Goal: Information Seeking & Learning: Learn about a topic

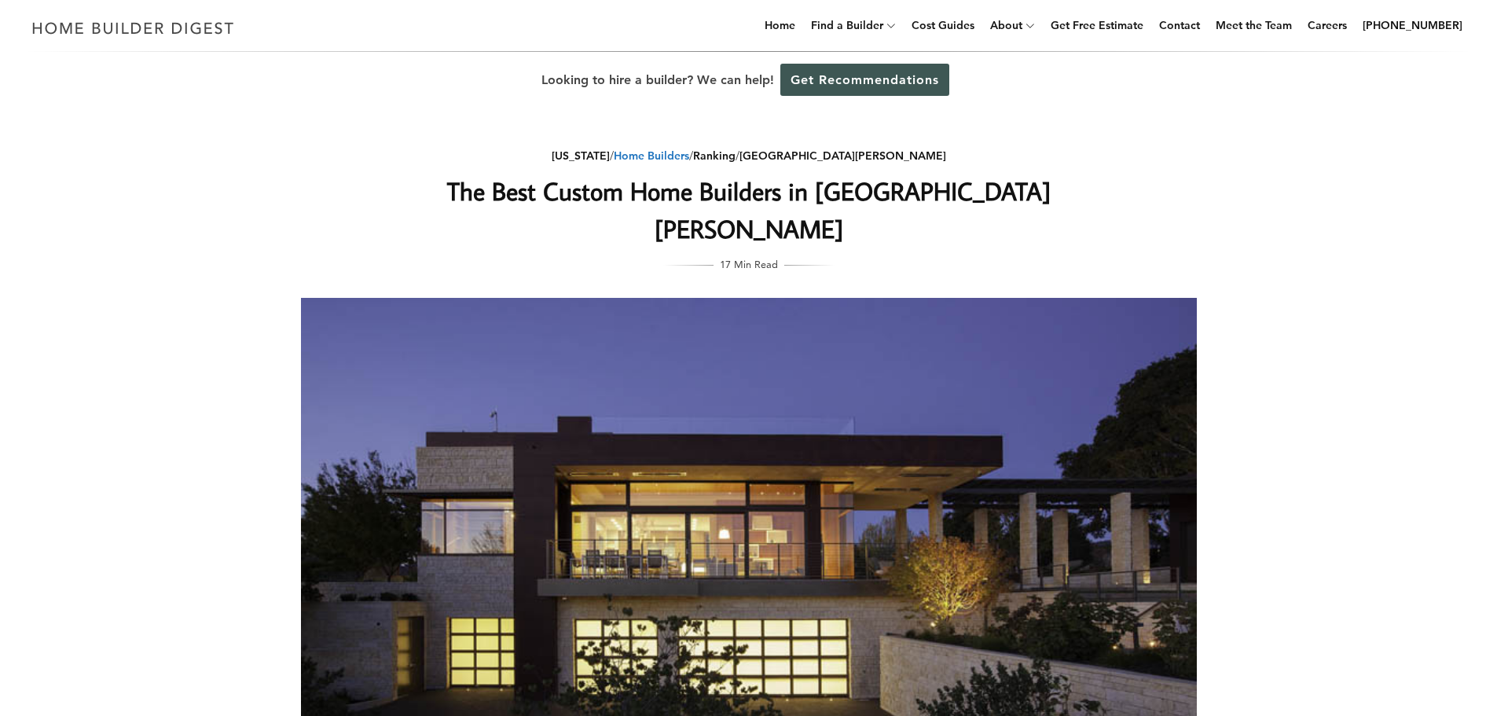
click at [689, 151] on link "Home Builders" at bounding box center [651, 155] width 75 height 14
click at [735, 152] on link "Ranking" at bounding box center [714, 155] width 42 height 14
click at [860, 161] on link "San Jose" at bounding box center [842, 155] width 207 height 14
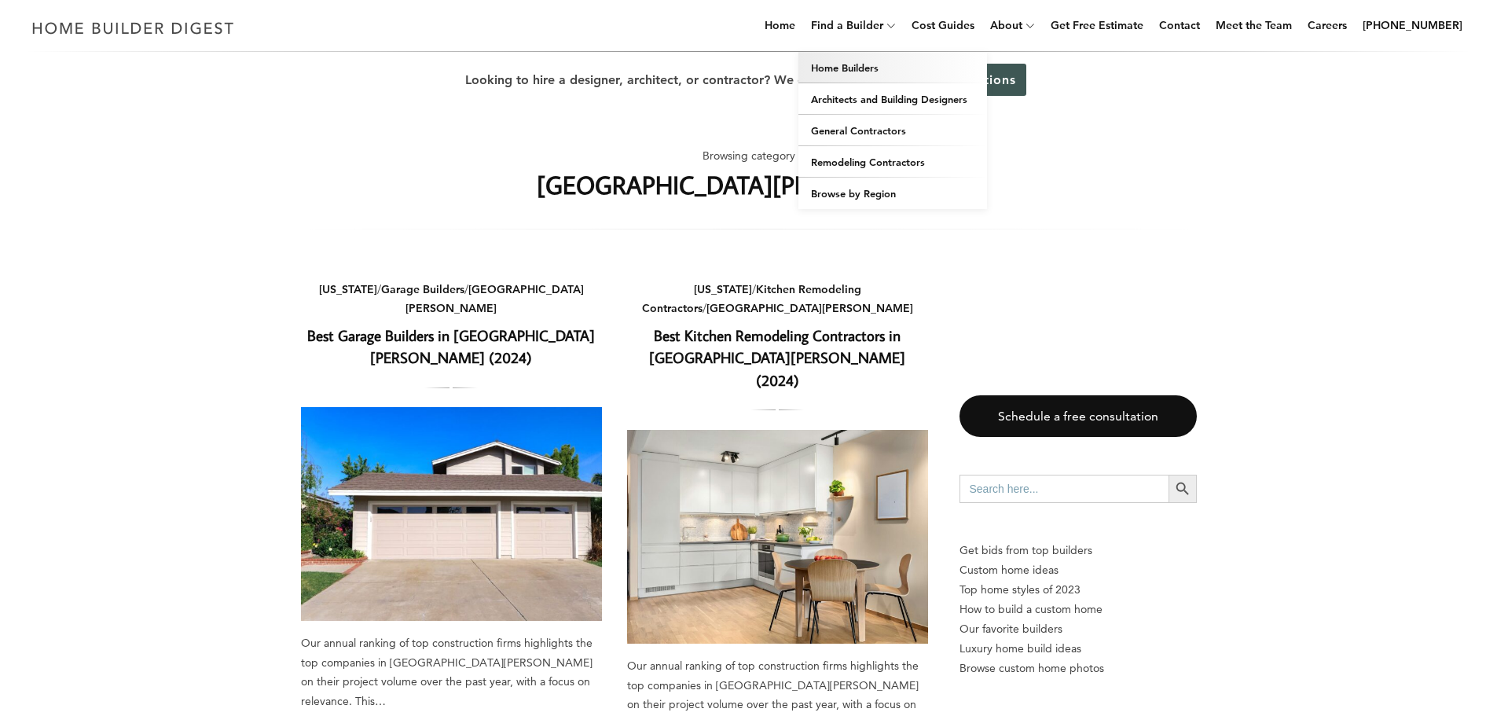
click at [862, 67] on link "Home Builders" at bounding box center [892, 67] width 189 height 31
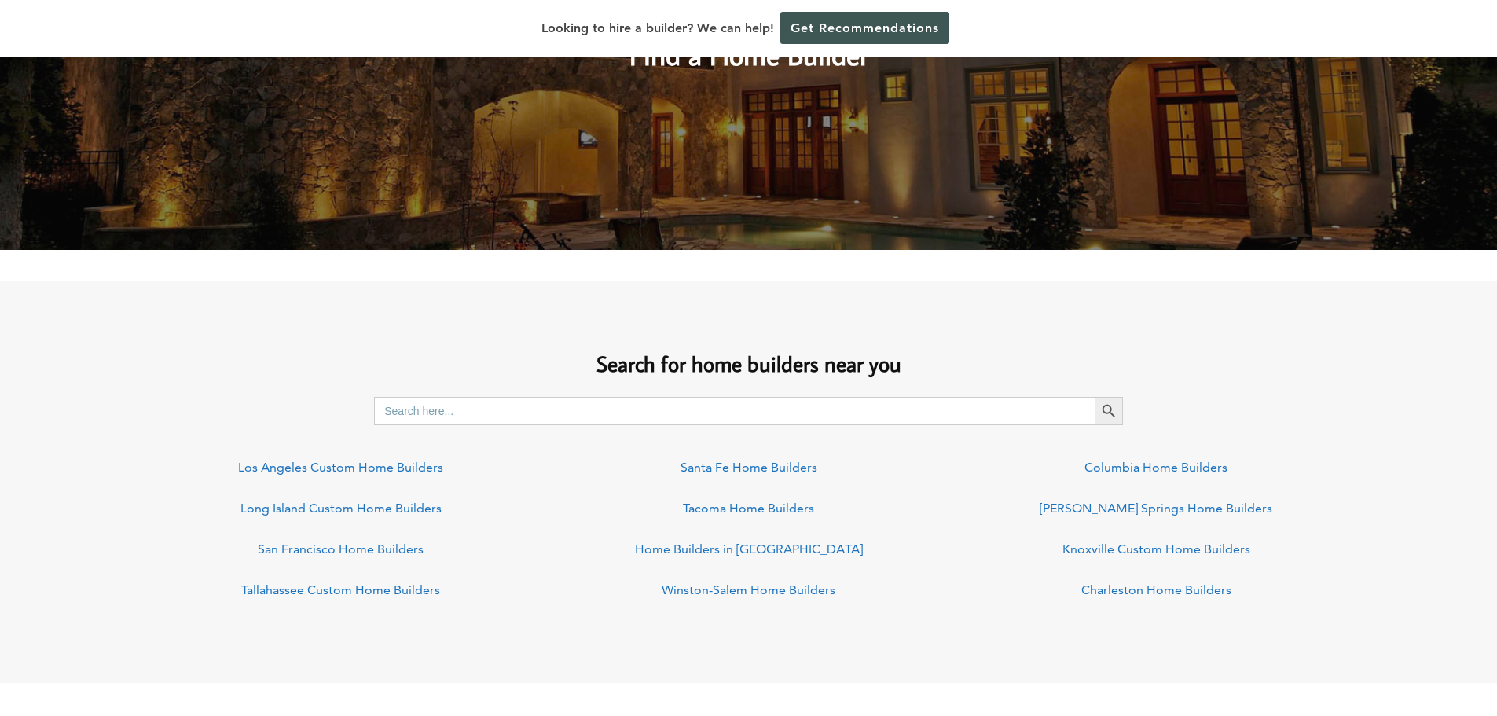
scroll to position [943, 0]
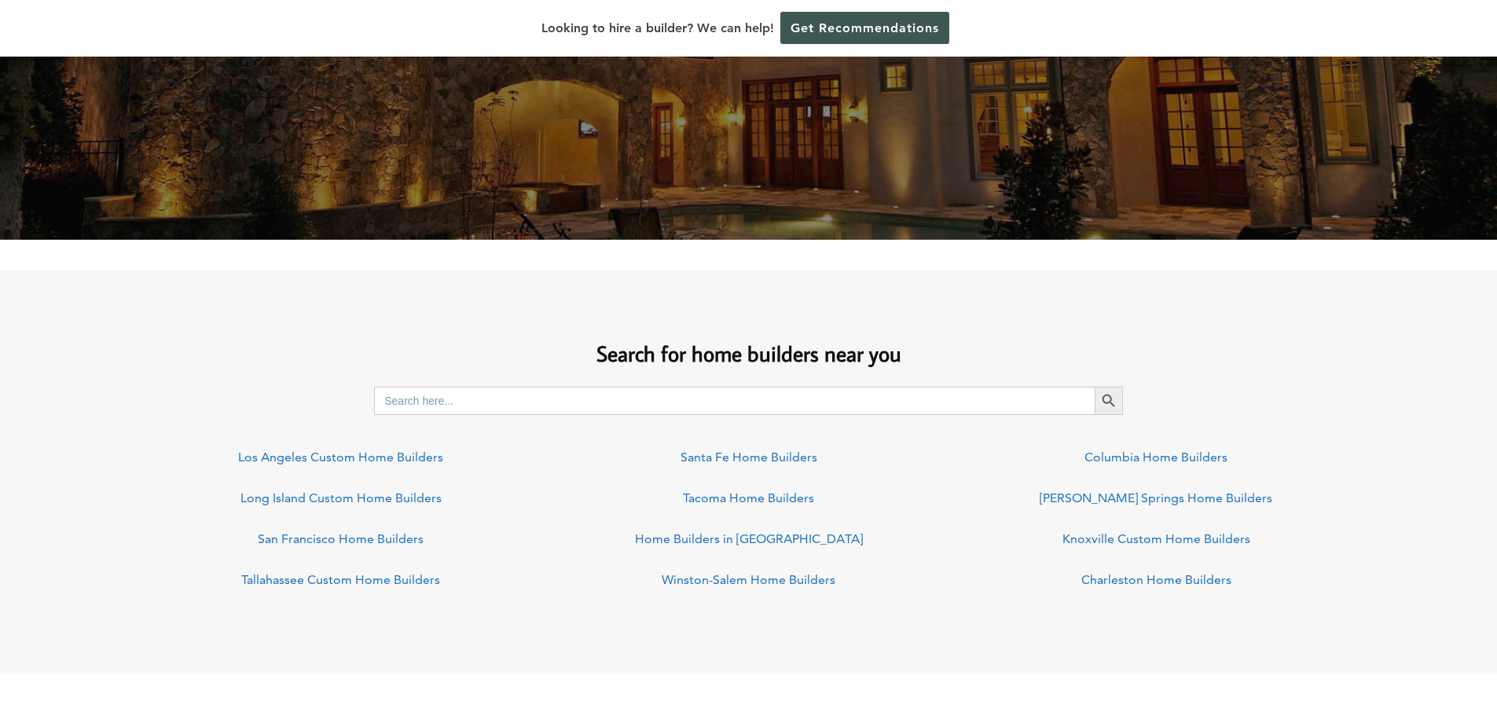
click at [517, 400] on input "Search for:" at bounding box center [734, 401] width 720 height 28
type input "san francisco"
click at [1094, 387] on button "Search Button" at bounding box center [1108, 401] width 28 height 28
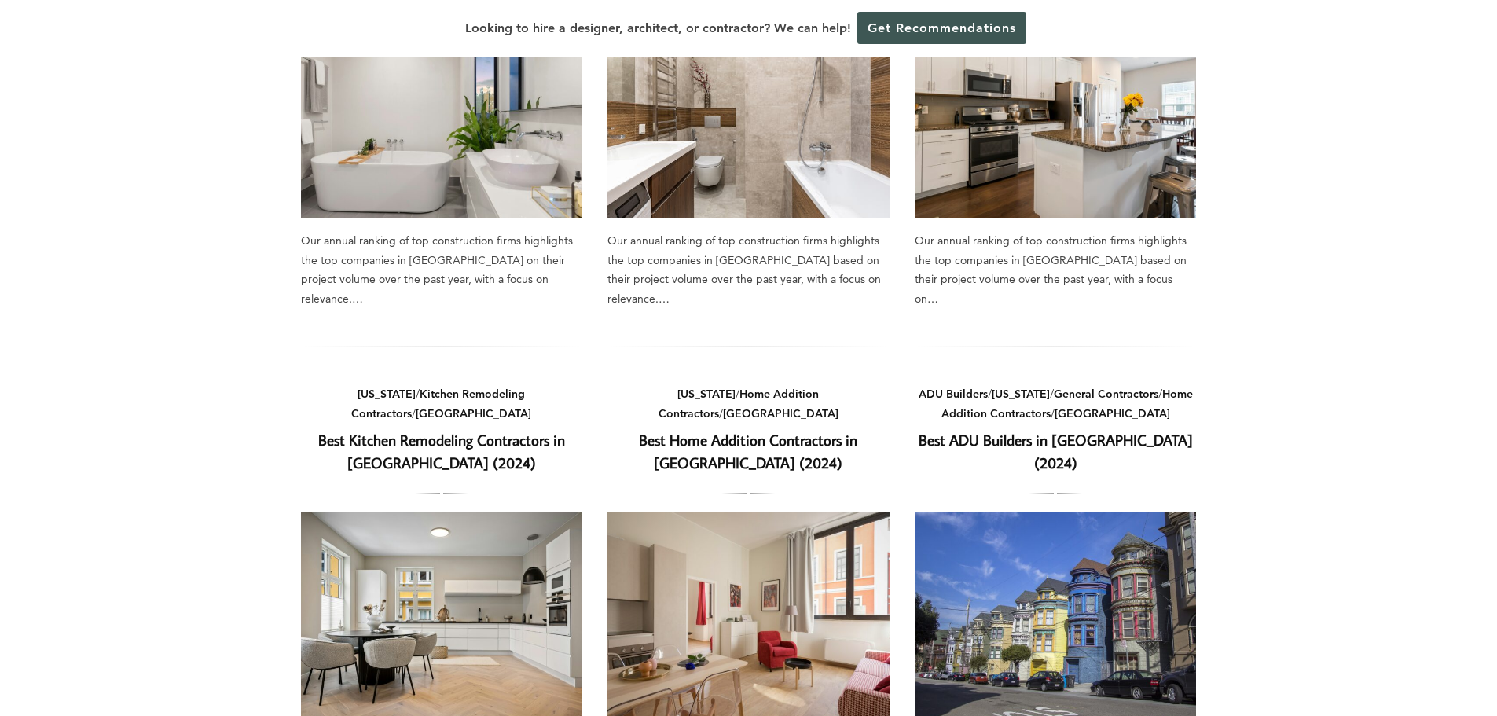
scroll to position [236, 0]
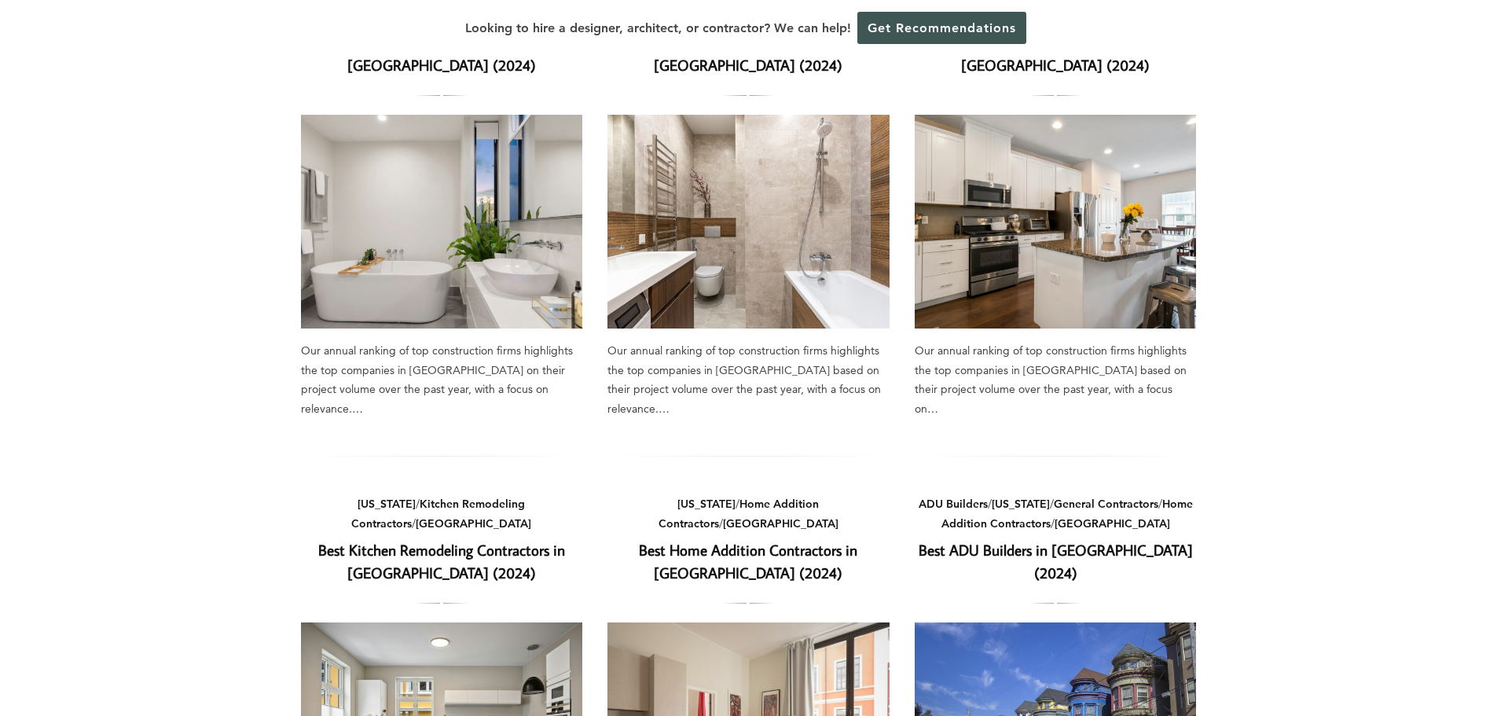
click at [814, 541] on link "Best Home Addition Contractors in San Francisco (2024)" at bounding box center [748, 561] width 218 height 42
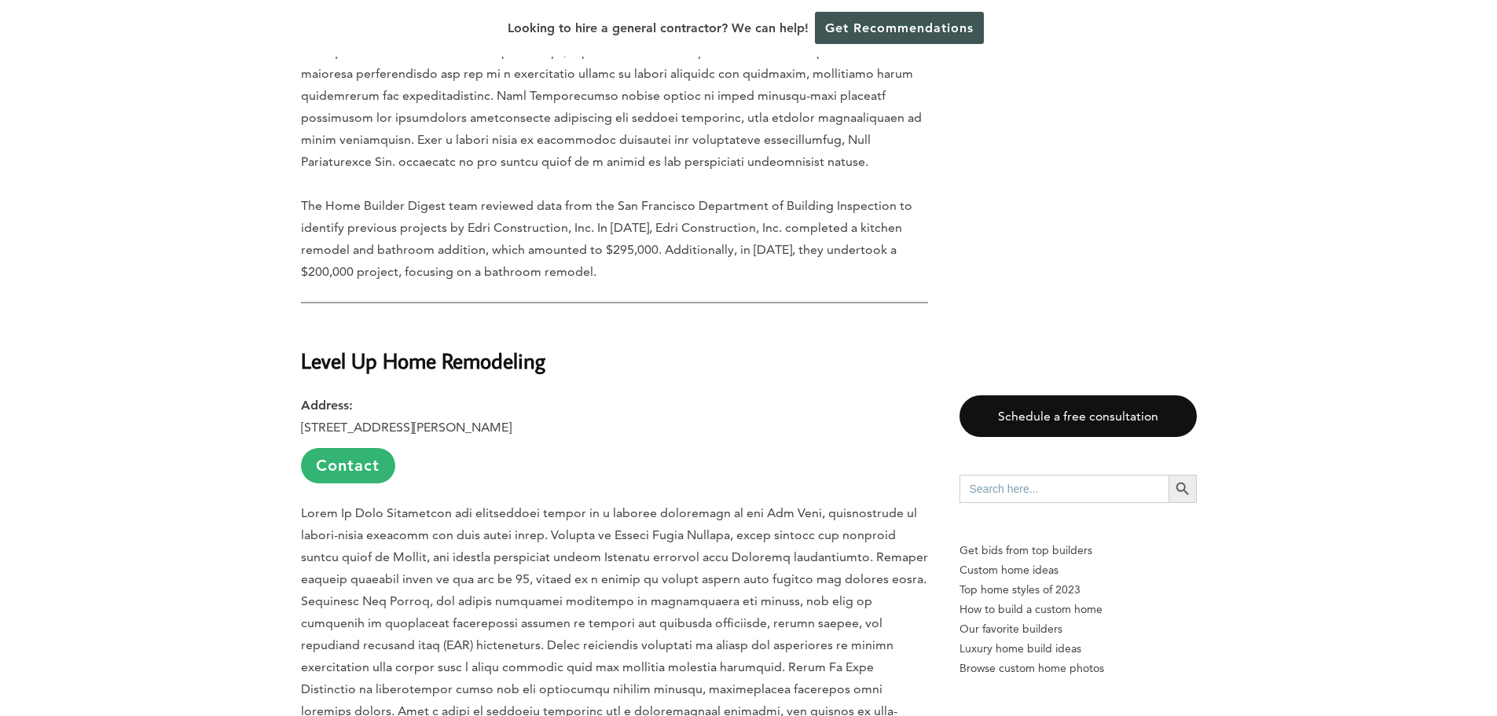
scroll to position [1807, 0]
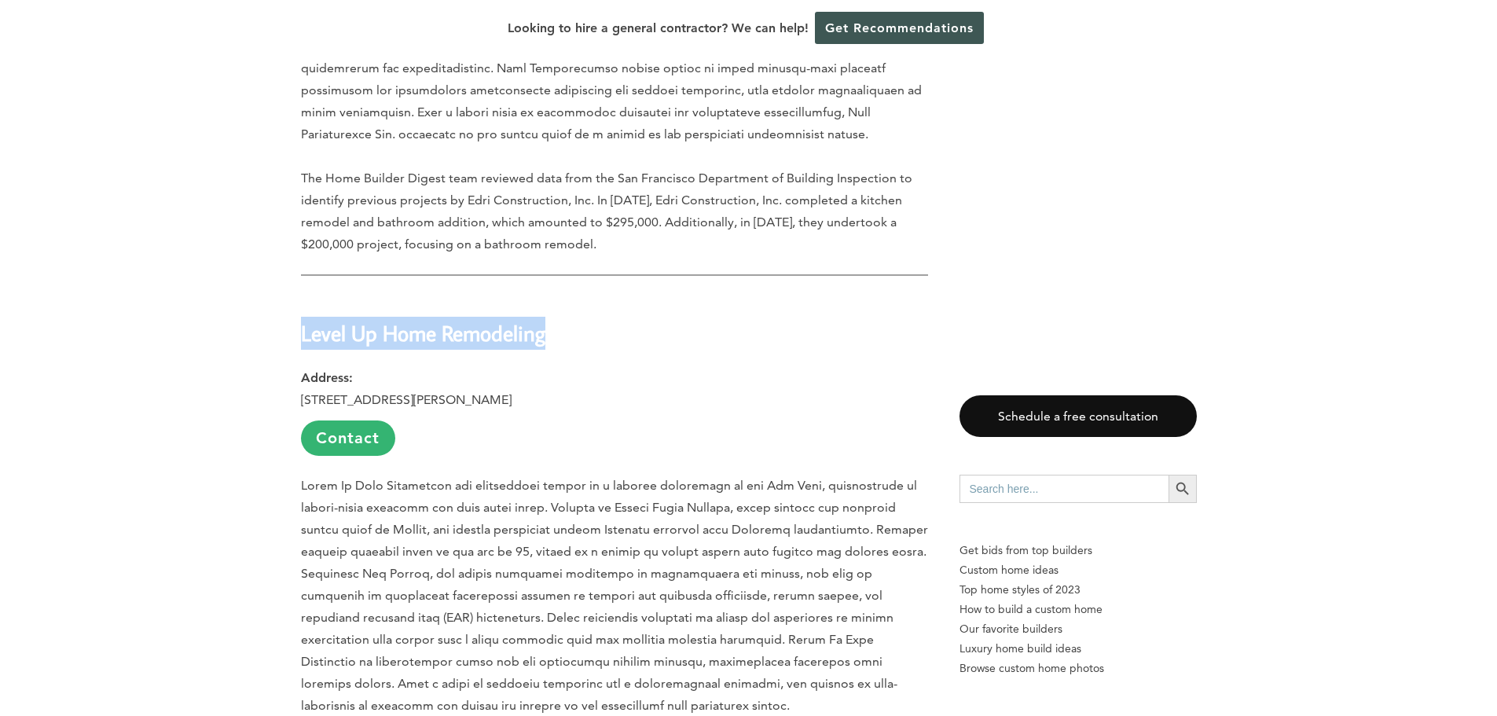
drag, startPoint x: 299, startPoint y: 299, endPoint x: 555, endPoint y: 306, distance: 257.0
copy strong "Level Up Home Remodeling"
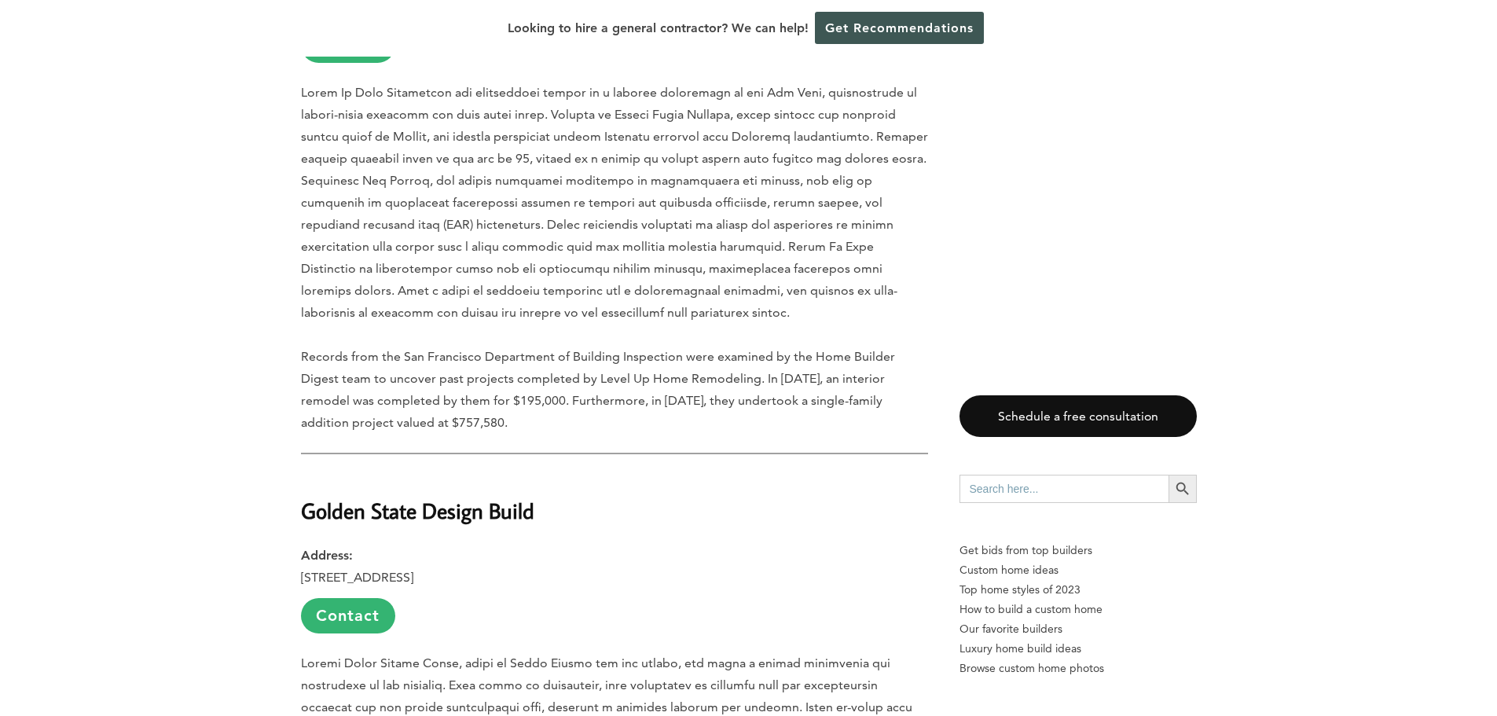
scroll to position [2436, 0]
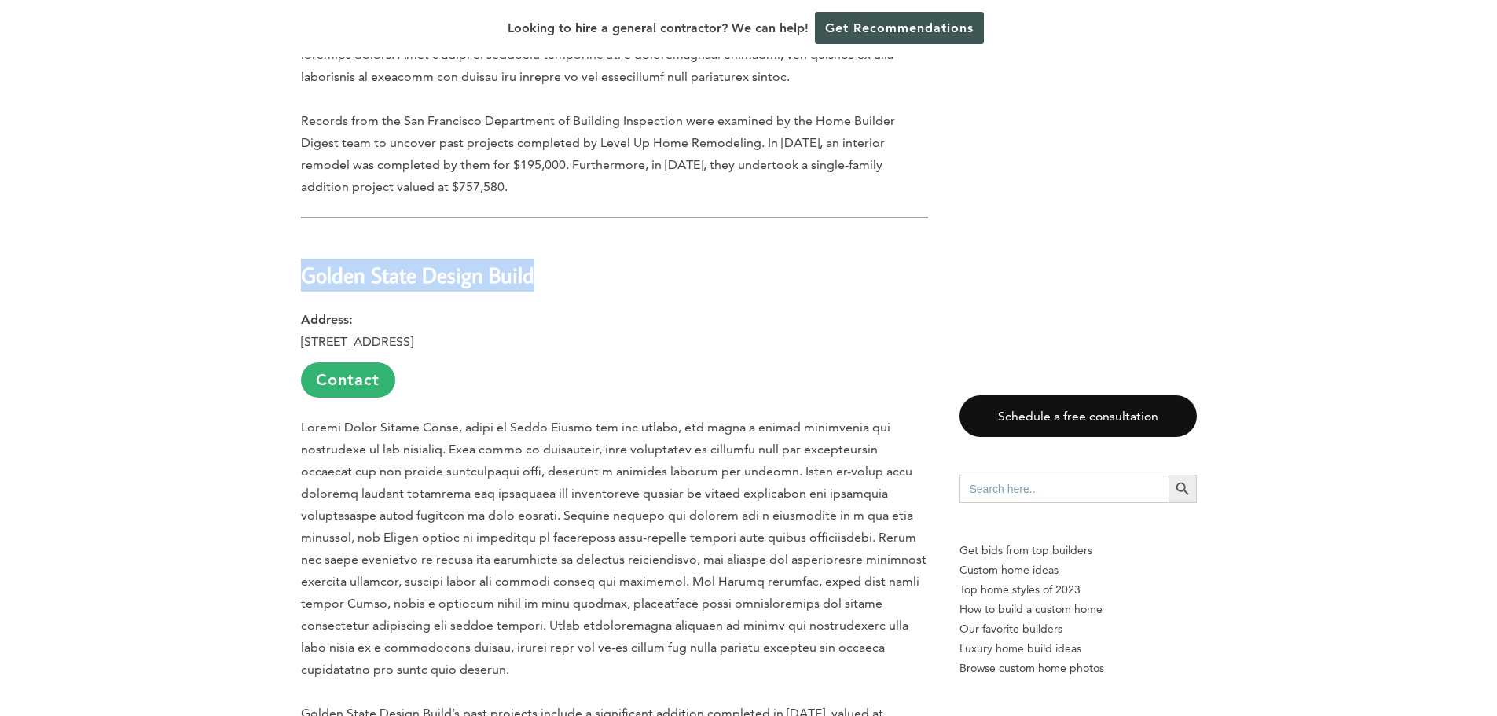
drag, startPoint x: 306, startPoint y: 238, endPoint x: 560, endPoint y: 233, distance: 254.6
copy strong "Golden State Design Build"
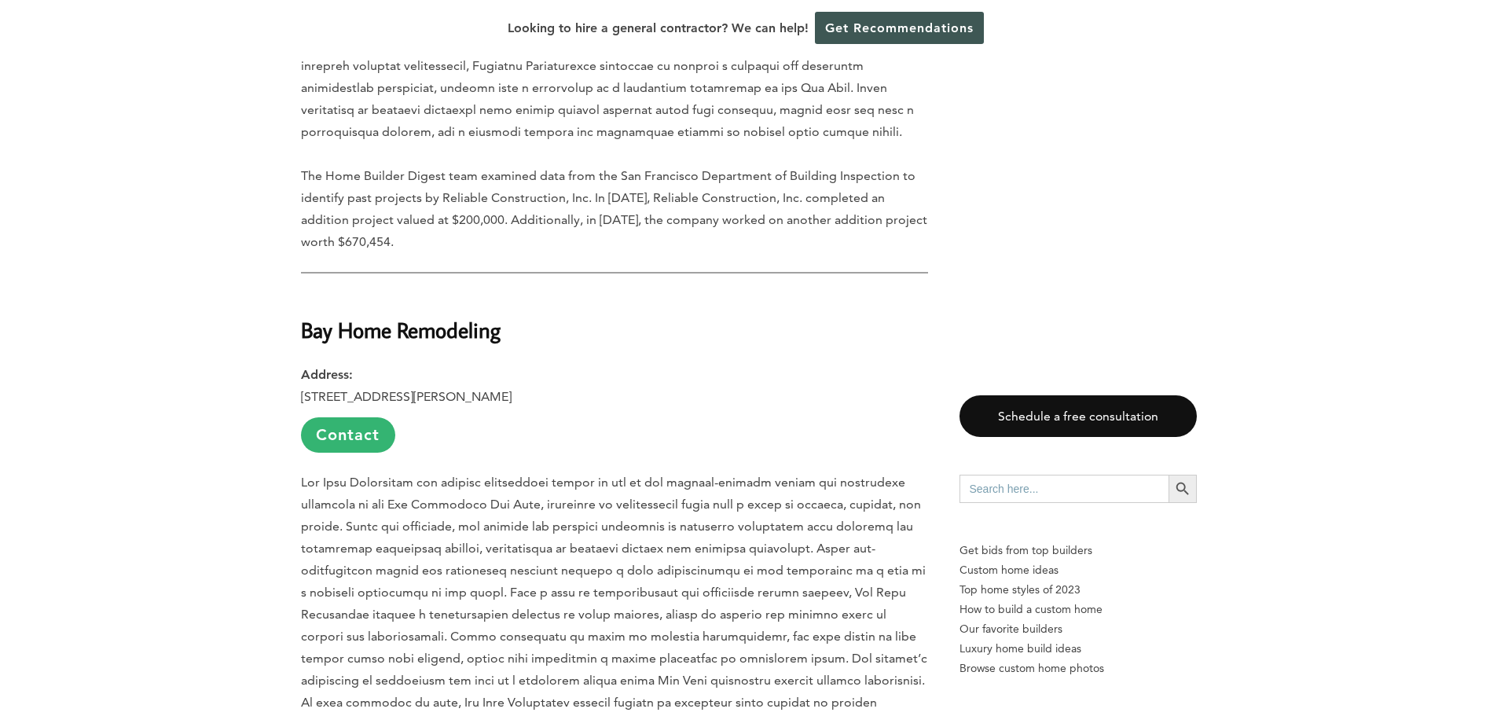
scroll to position [4321, 0]
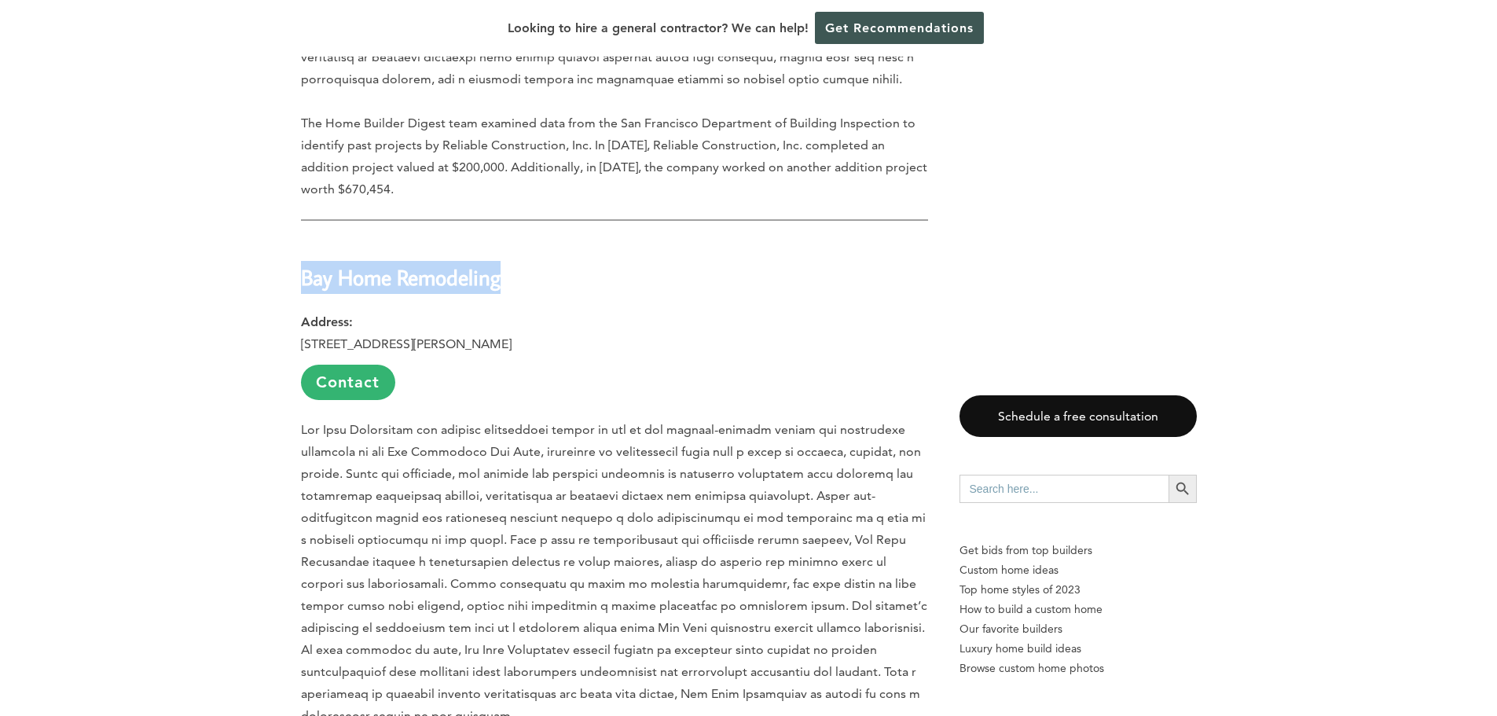
drag, startPoint x: 300, startPoint y: 220, endPoint x: 508, endPoint y: 222, distance: 207.4
click at [508, 240] on h2 "Bay Home Remodeling" at bounding box center [614, 267] width 627 height 54
copy strong "Bay Home Remodeling"
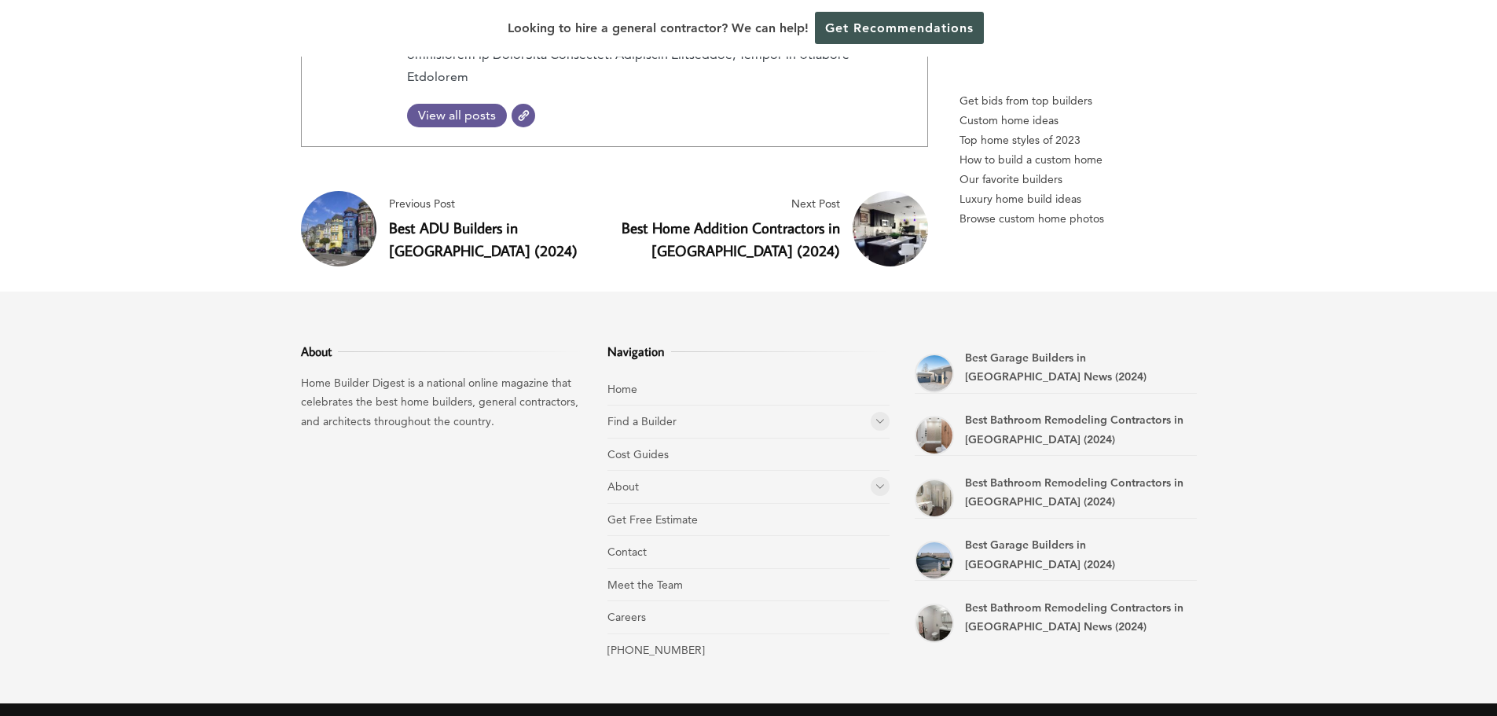
scroll to position [5793, 0]
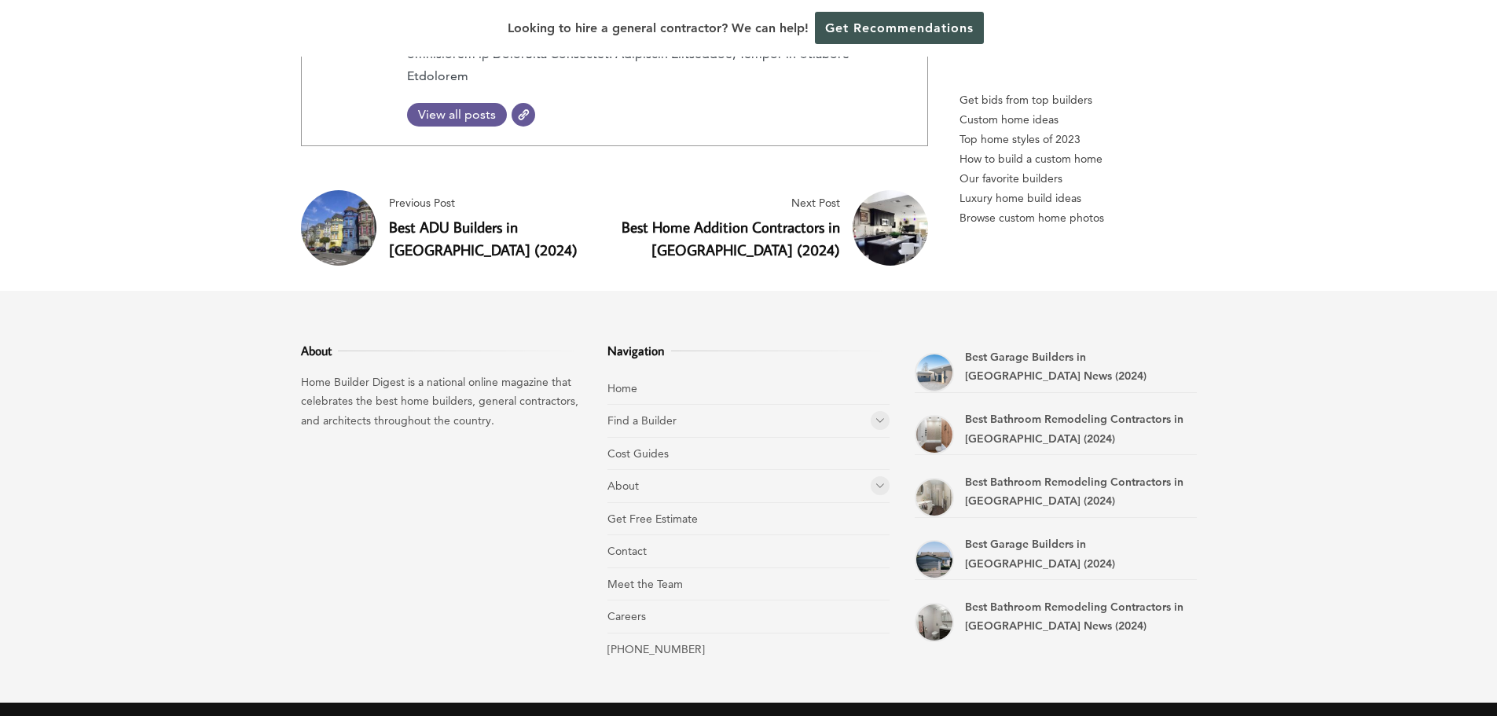
click at [748, 217] on link "Best Home Addition Contractors in Oakland (2024)" at bounding box center [730, 238] width 218 height 42
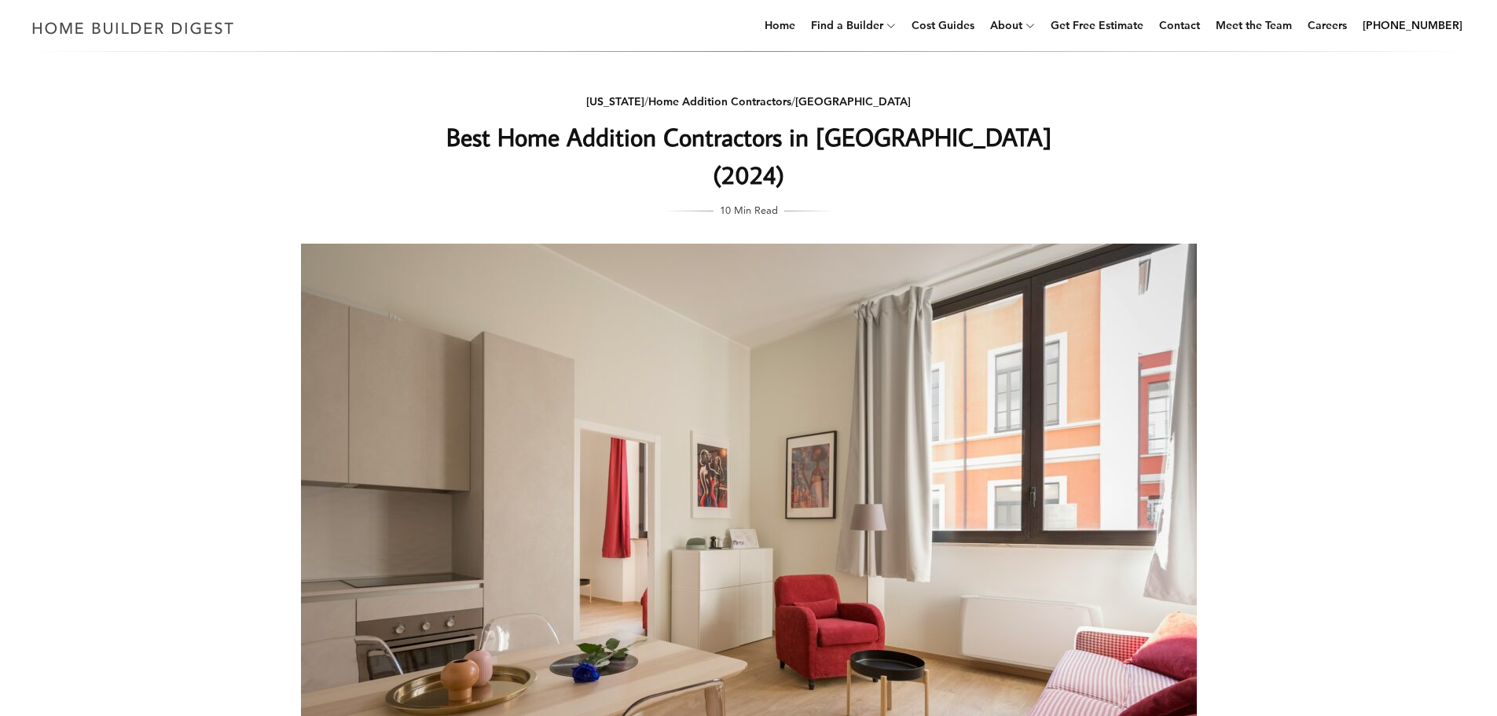
scroll to position [0, 0]
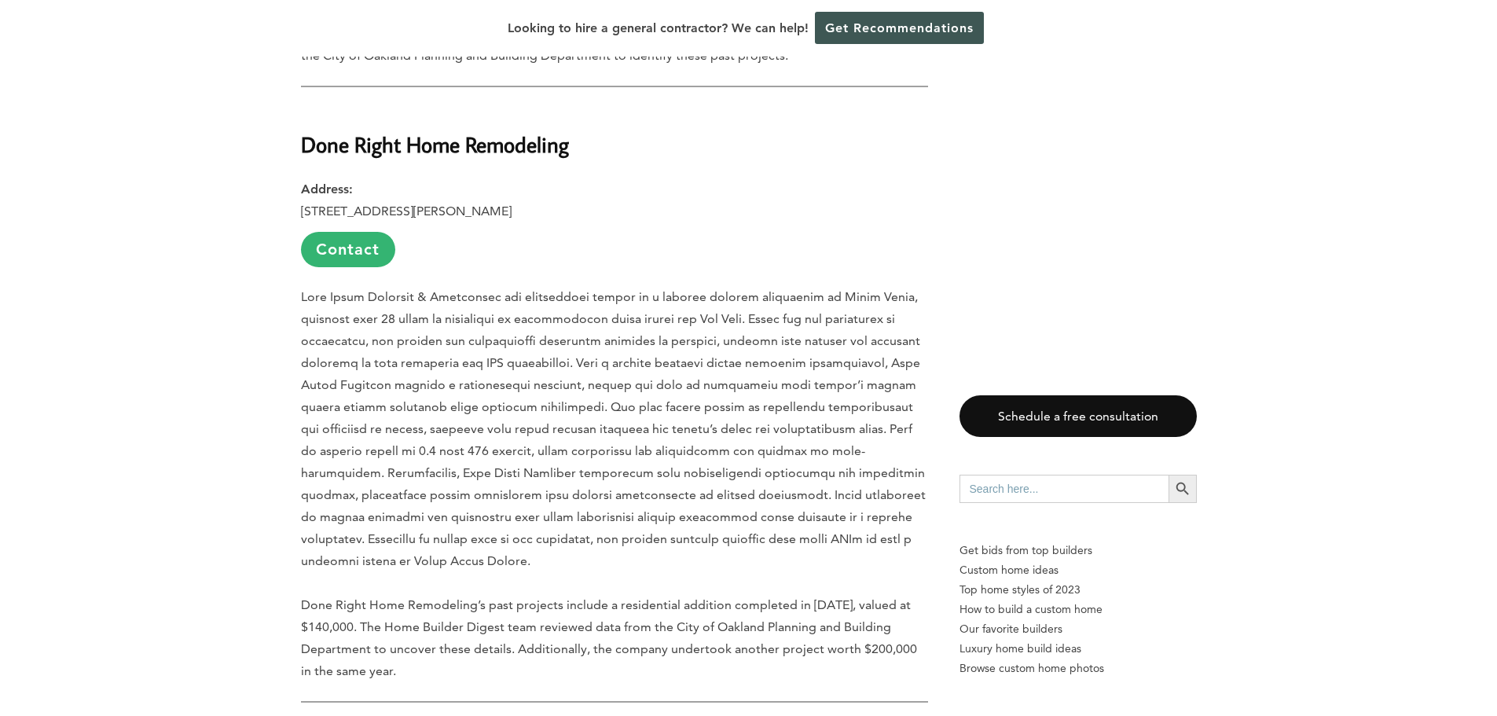
scroll to position [2043, 0]
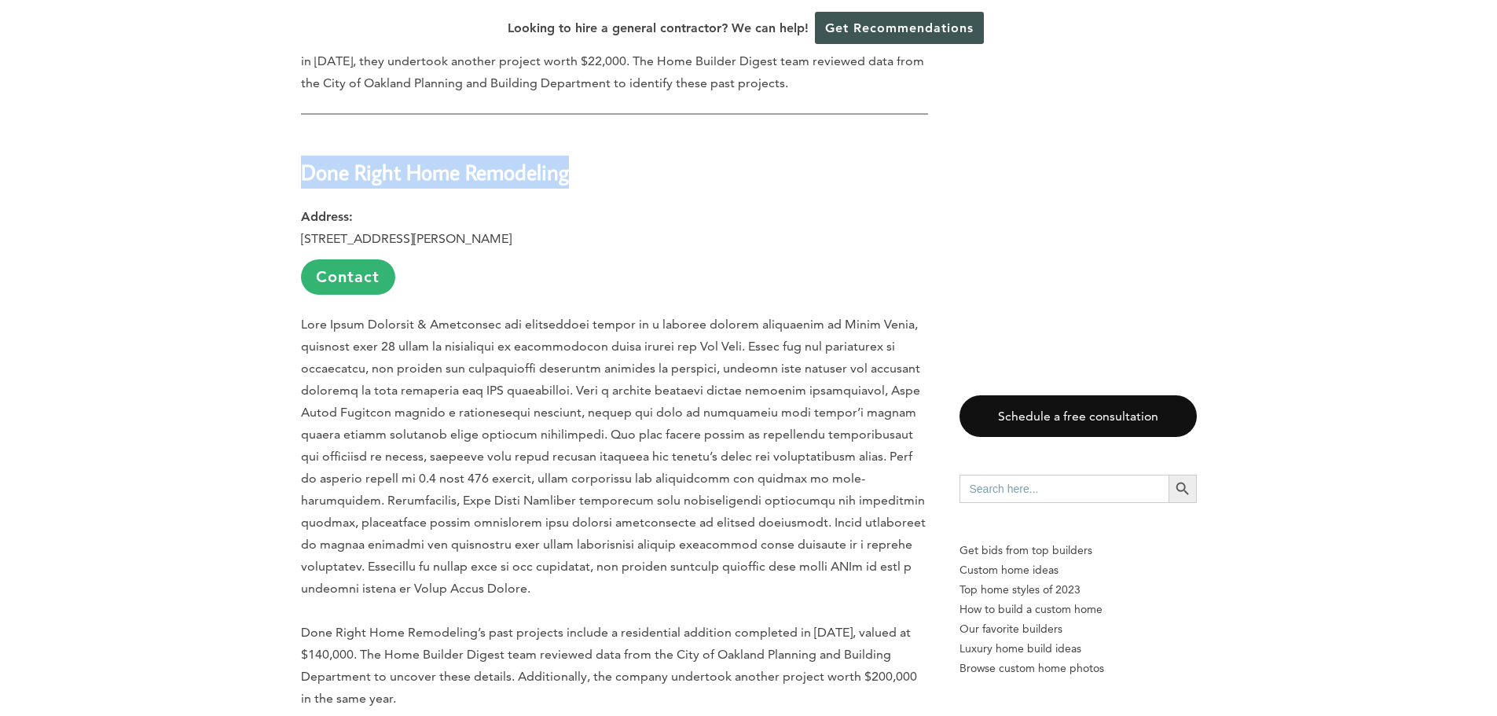
drag, startPoint x: 295, startPoint y: 135, endPoint x: 607, endPoint y: 131, distance: 311.2
copy strong "Done Right Home Remodeling"
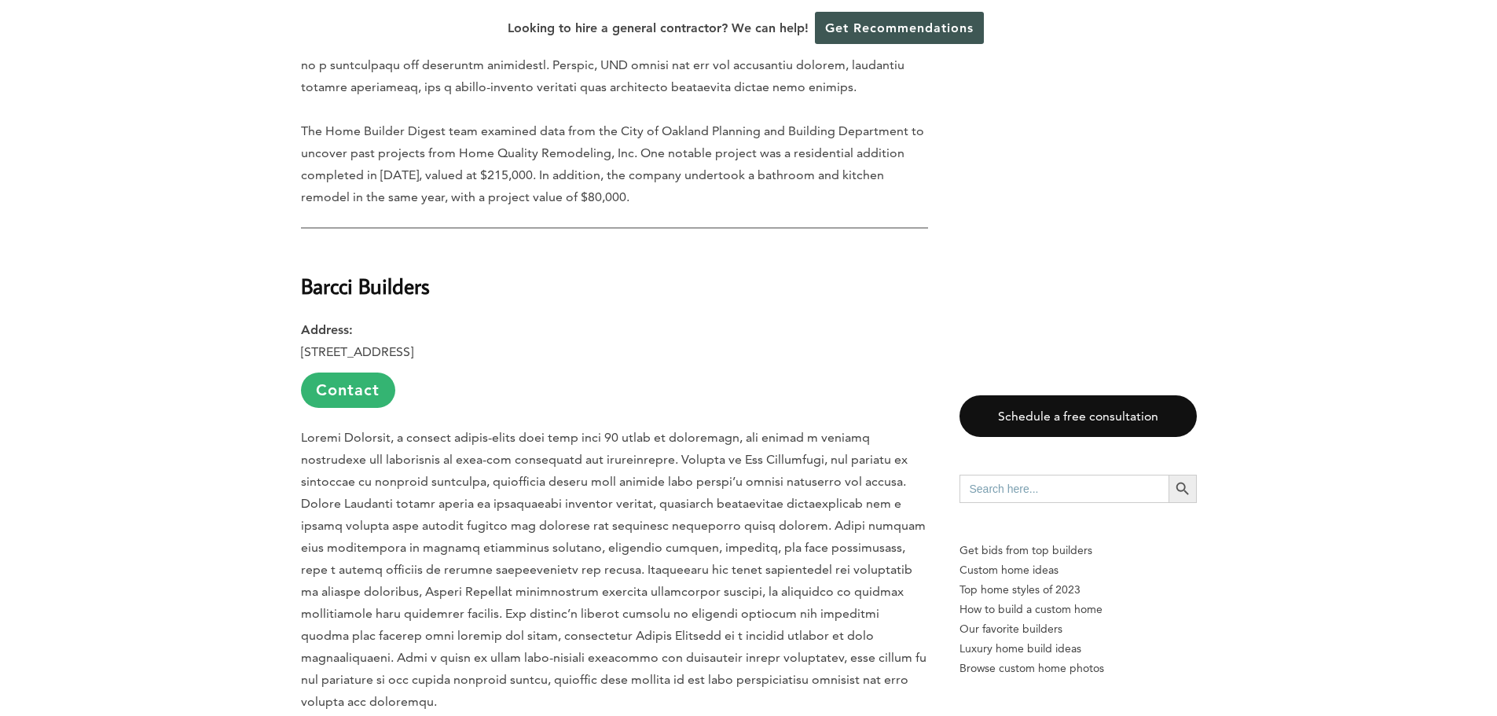
scroll to position [3221, 0]
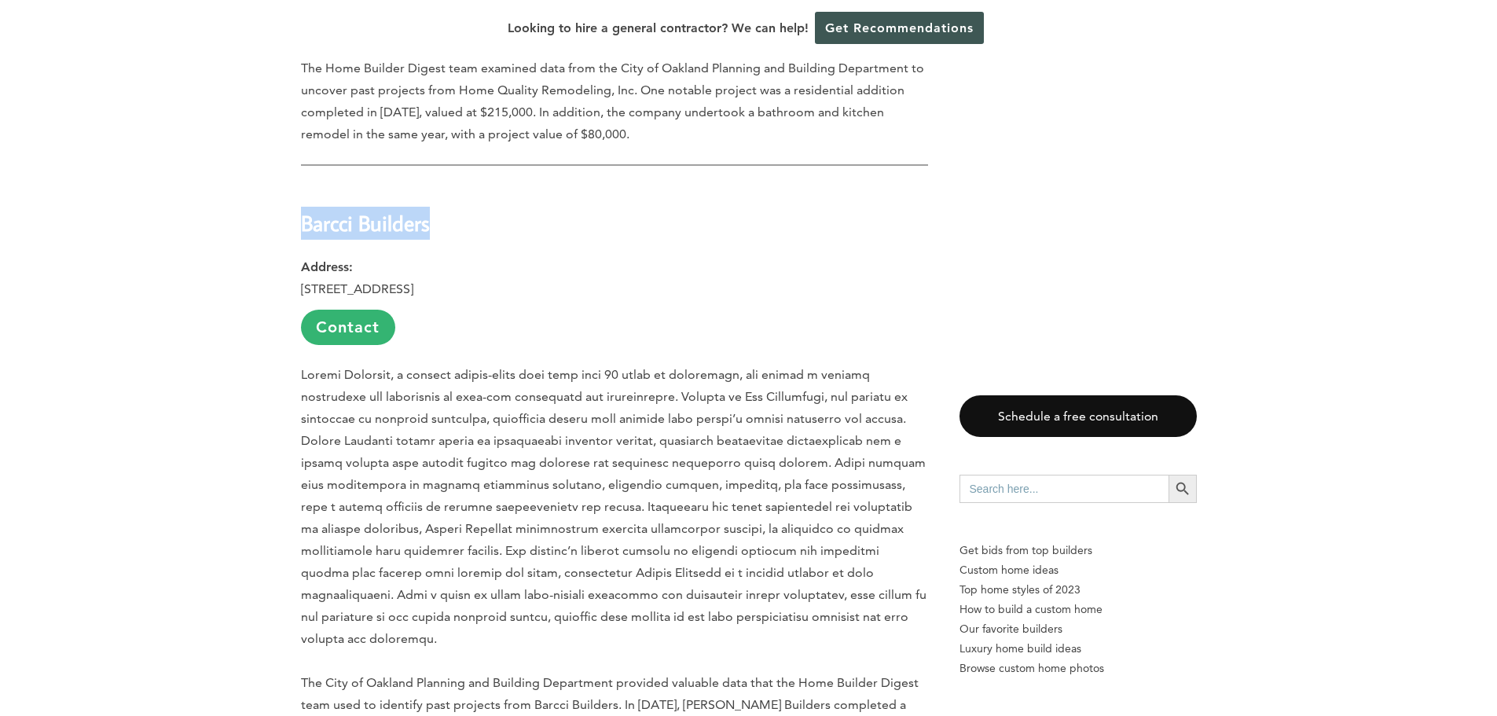
drag, startPoint x: 294, startPoint y: 161, endPoint x: 447, endPoint y: 167, distance: 153.3
click at [447, 167] on div "Last updated on May 28th, 2025 at 01:14 pm Our annual ranking of top constructi…" at bounding box center [749, 292] width 946 height 5201
copy strong "Barcci Builders"
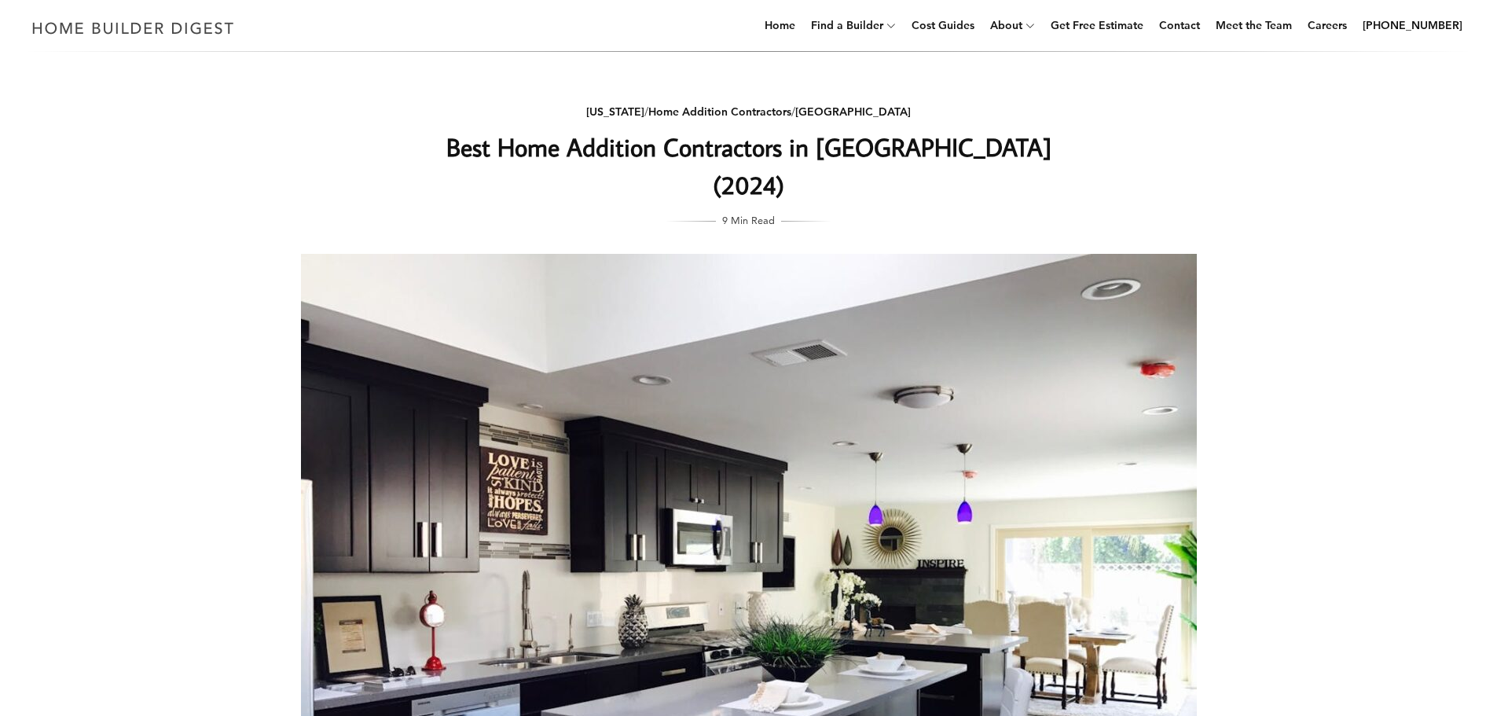
scroll to position [0, 0]
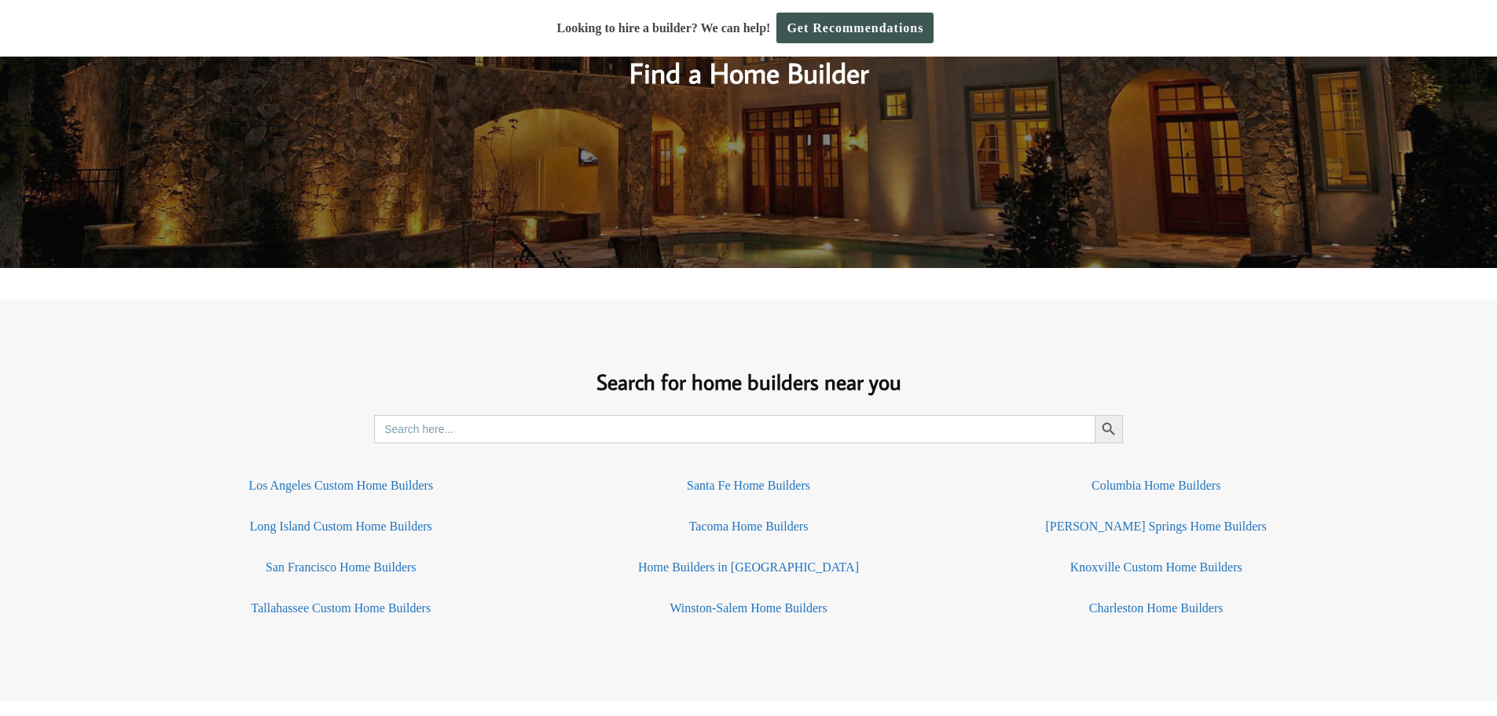
scroll to position [864, 0]
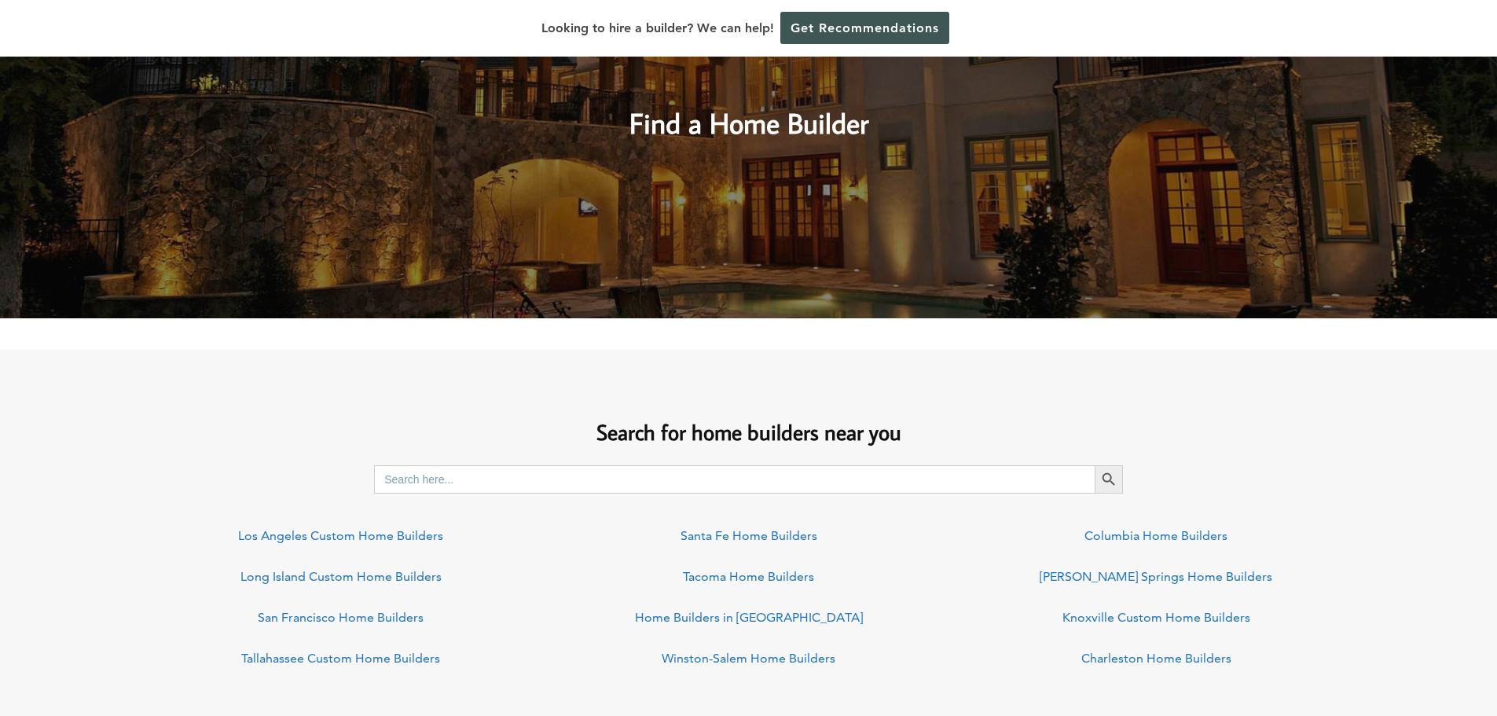
click at [467, 479] on input "Search for:" at bounding box center [734, 479] width 720 height 28
type input "saratoga"
click at [1094, 465] on button "Search Button" at bounding box center [1108, 479] width 28 height 28
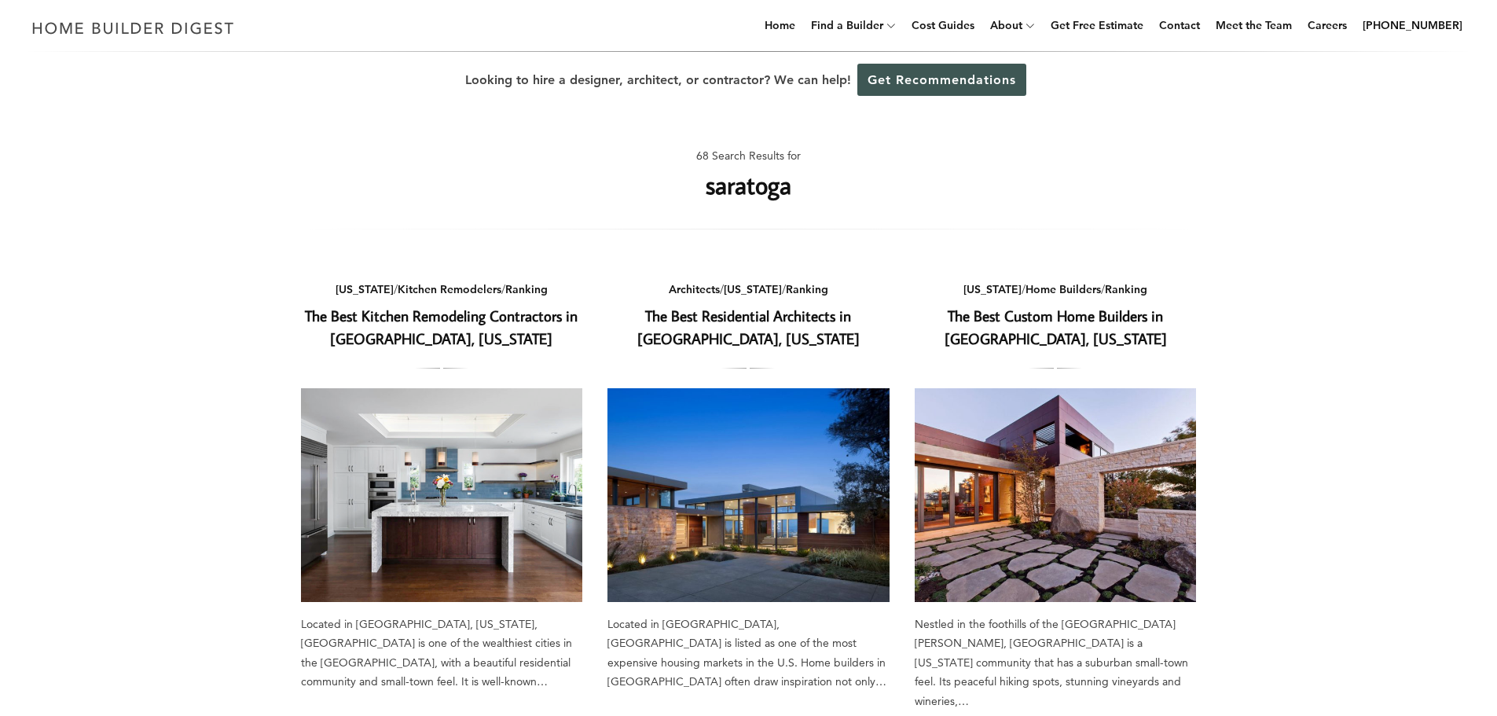
click at [736, 320] on link "The Best Residential Architects in [GEOGRAPHIC_DATA], [US_STATE]" at bounding box center [748, 327] width 222 height 42
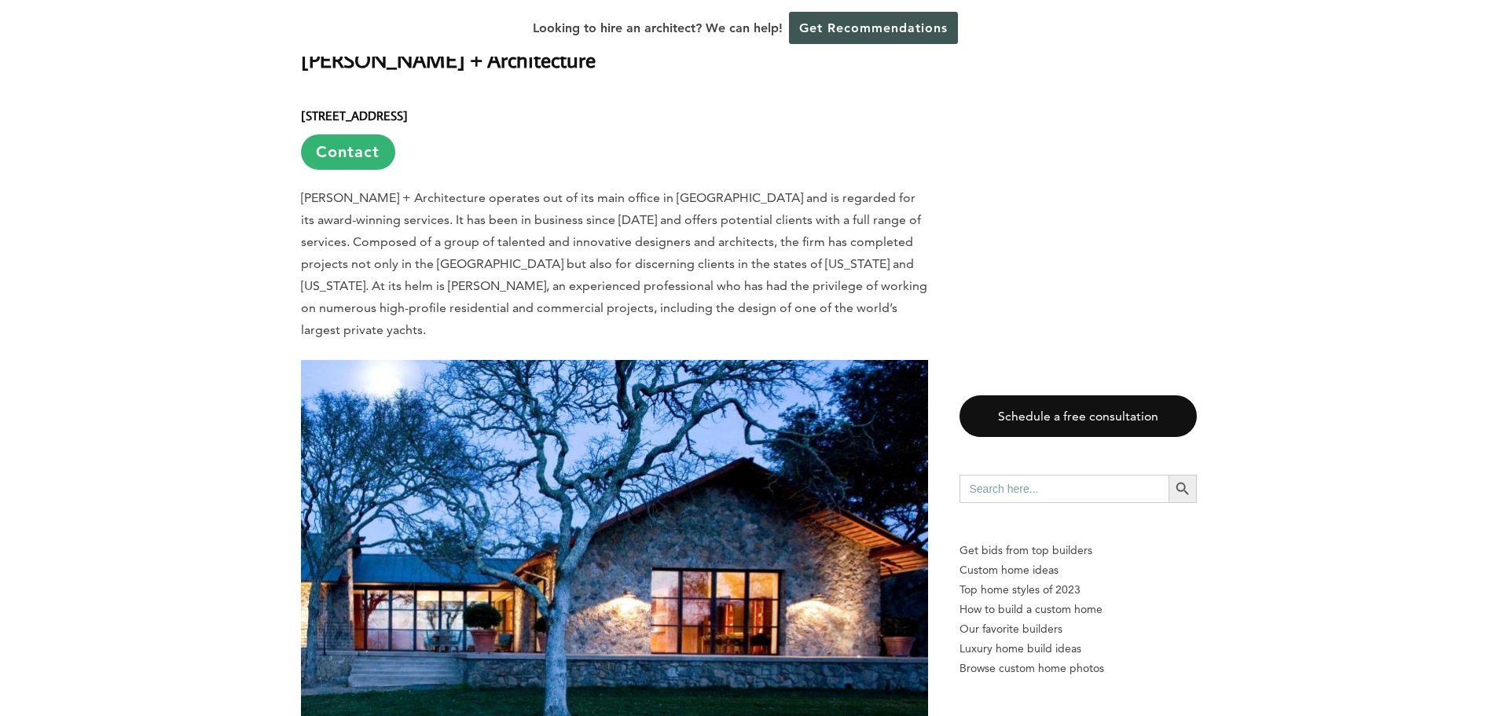
scroll to position [3614, 0]
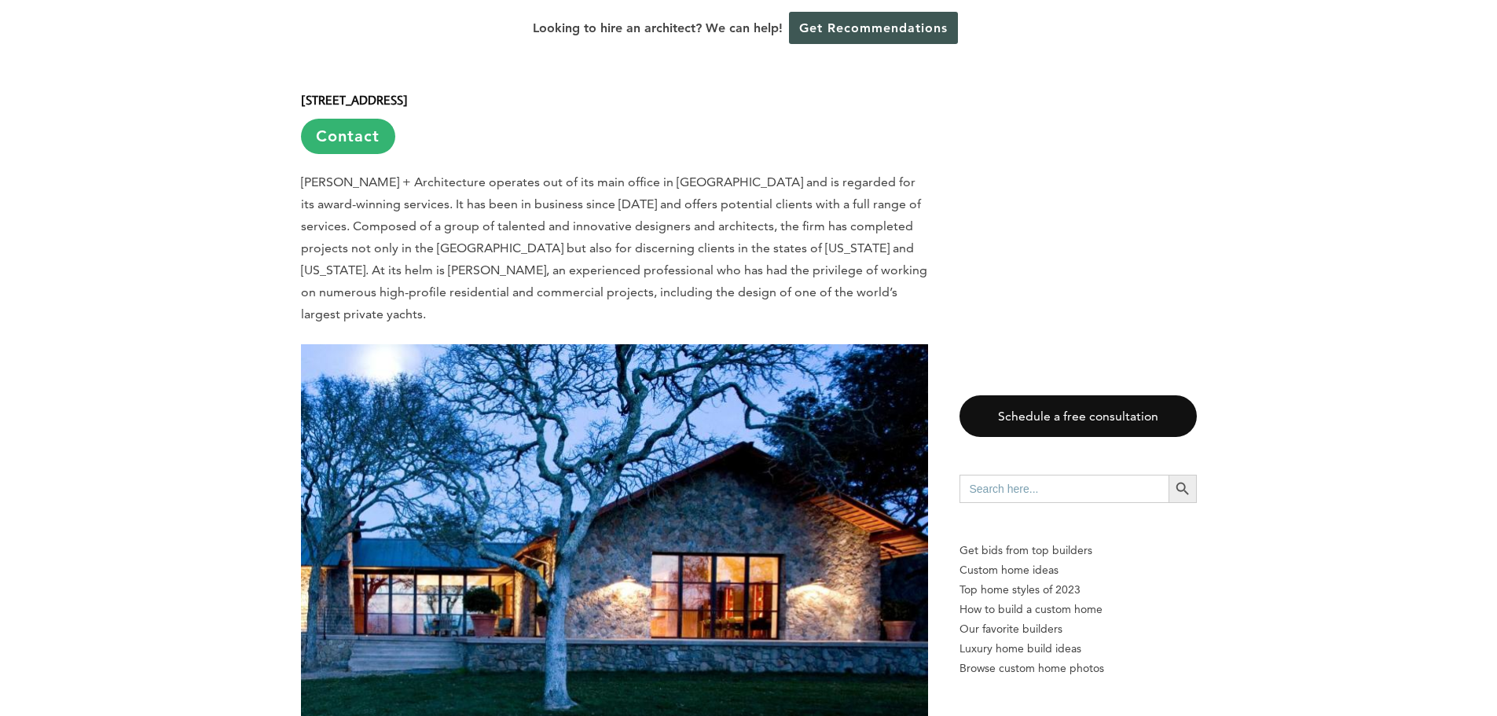
drag, startPoint x: 1214, startPoint y: 190, endPoint x: 1271, endPoint y: 92, distance: 113.7
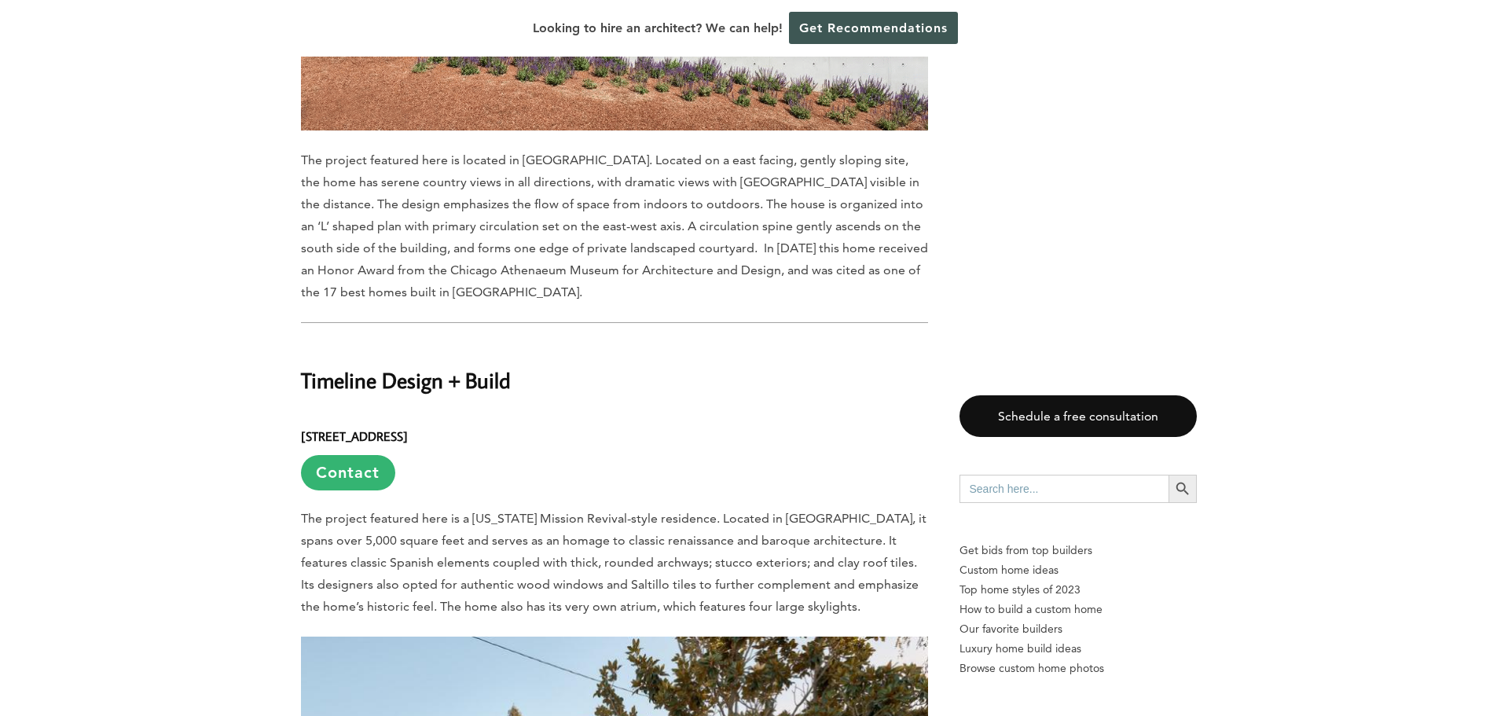
scroll to position [11786, 0]
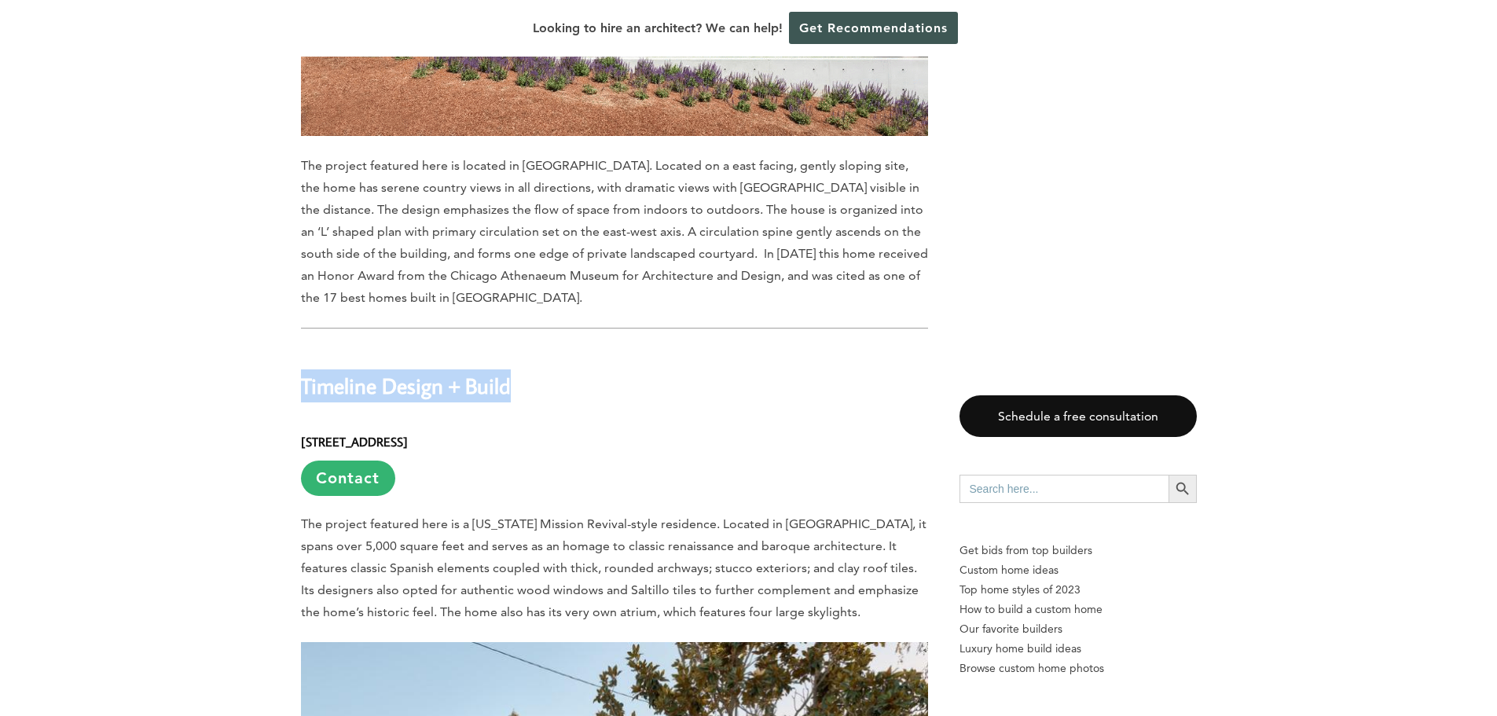
drag, startPoint x: 298, startPoint y: 214, endPoint x: 510, endPoint y: 222, distance: 212.3
copy h2 "Timeline Design + Build"
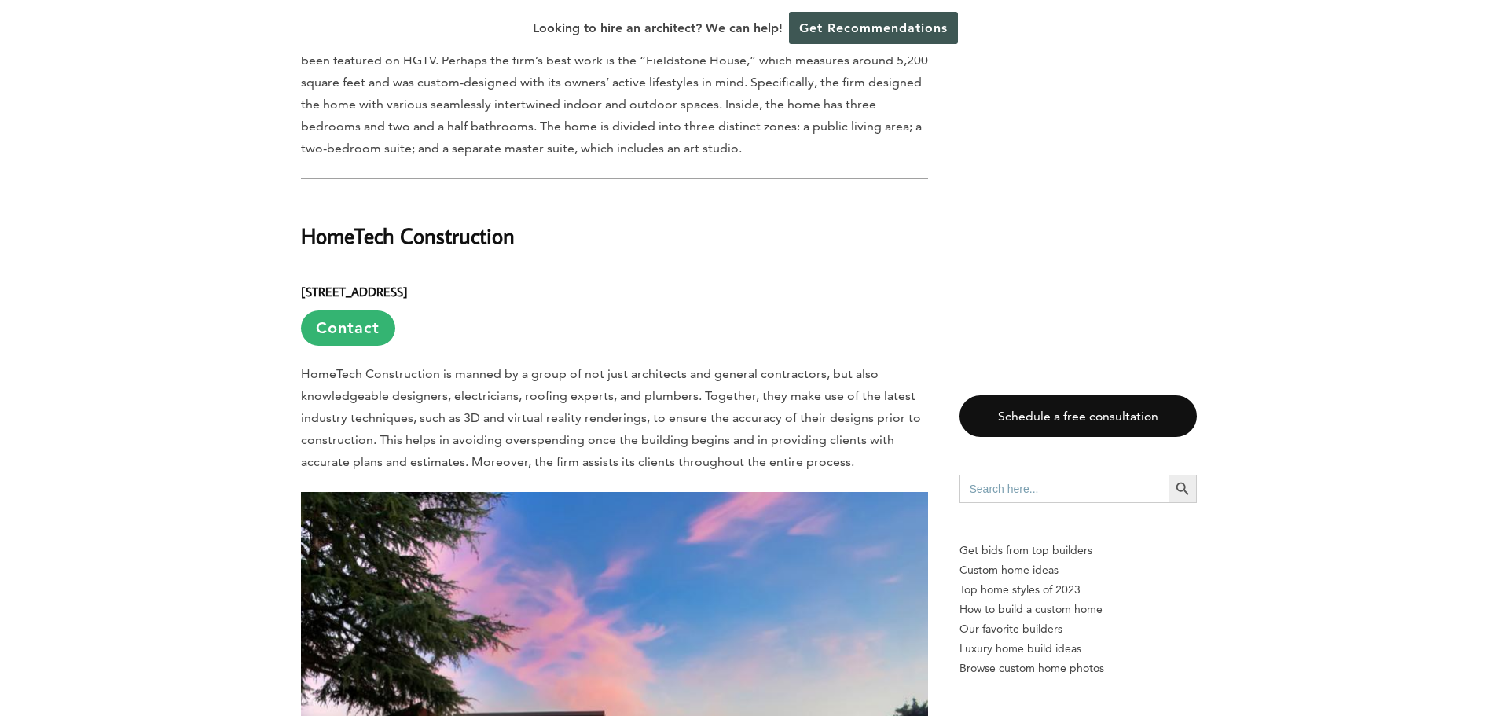
scroll to position [4400, 0]
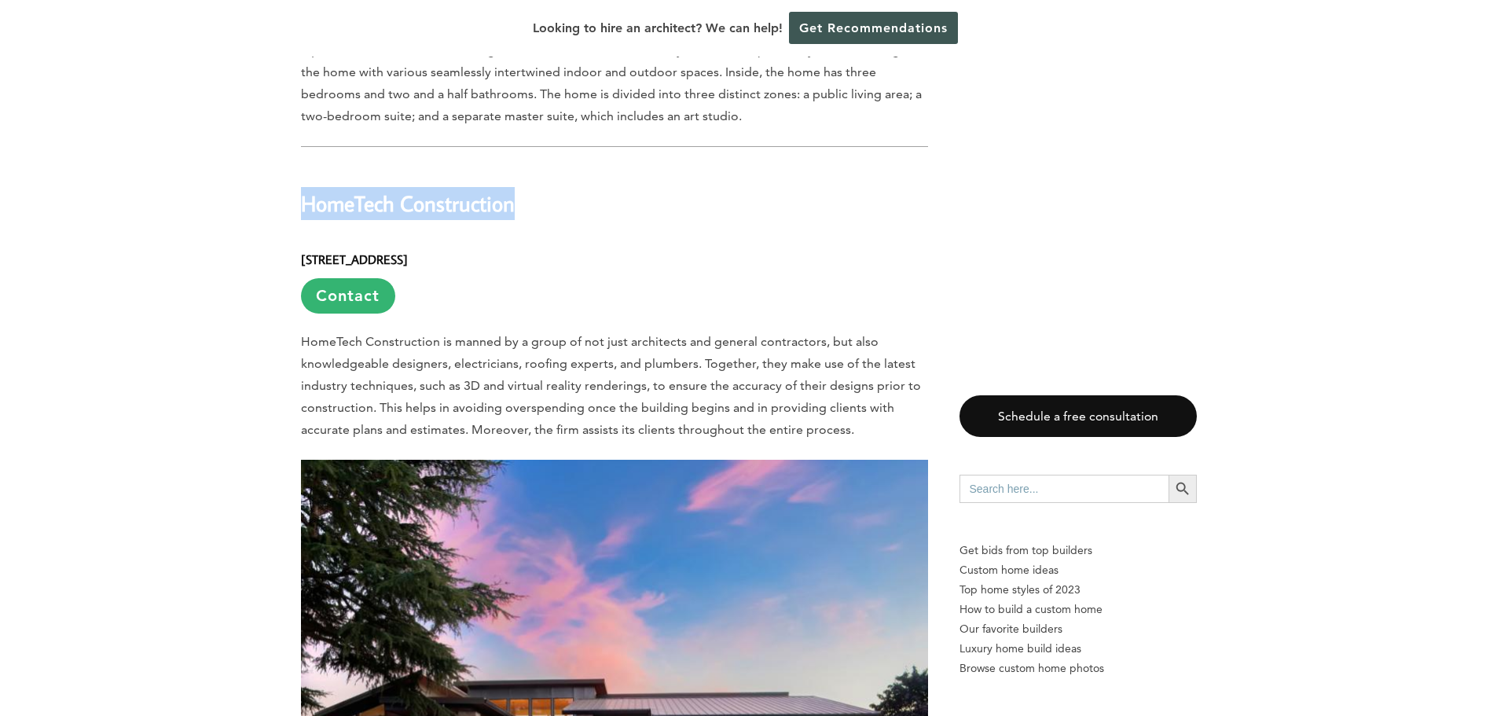
drag, startPoint x: 305, startPoint y: 101, endPoint x: 545, endPoint y: 95, distance: 240.5
click at [545, 166] on h2 "HomeTech Construction" at bounding box center [614, 193] width 627 height 54
copy h2 "HomeTech Construction"
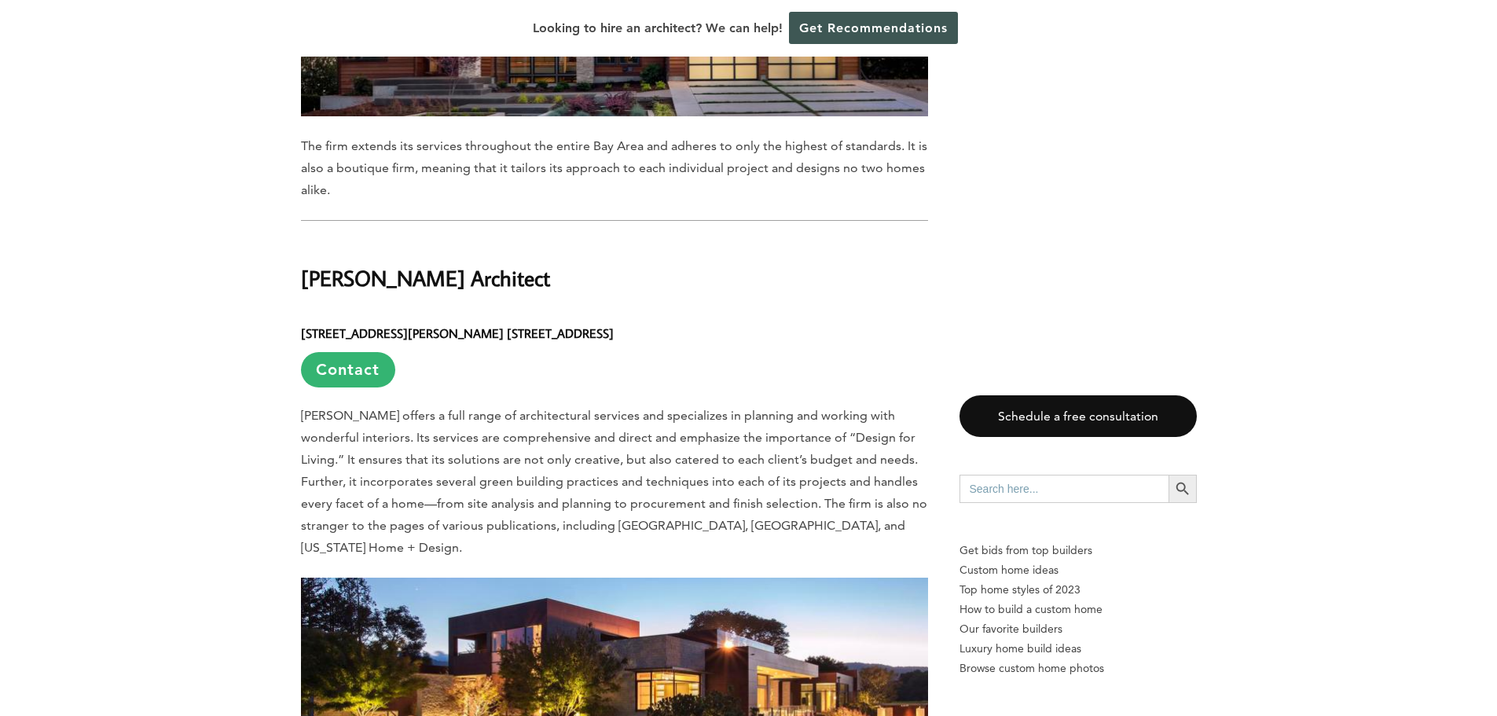
scroll to position [5107, 0]
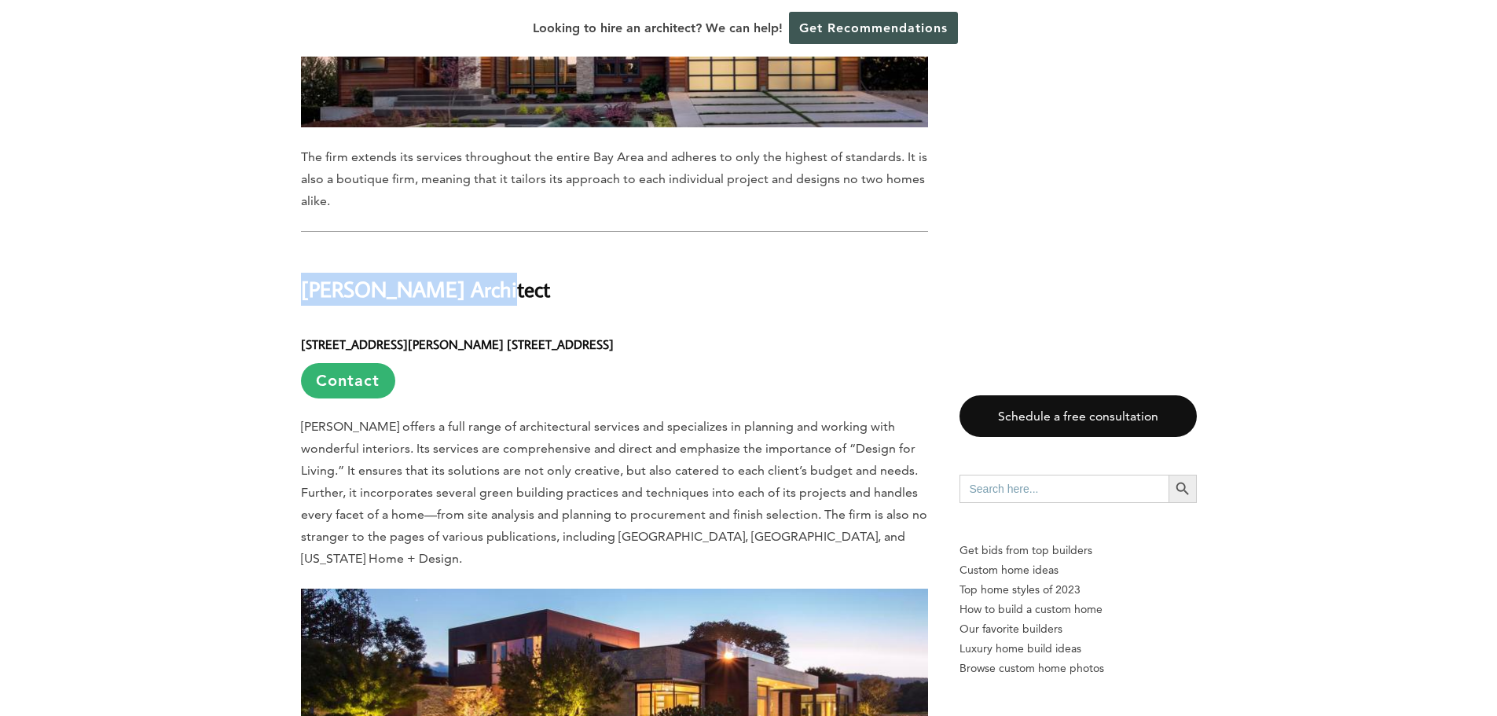
drag, startPoint x: 302, startPoint y: 188, endPoint x: 503, endPoint y: 185, distance: 201.2
click at [503, 251] on h2 "Louie Leu Architect" at bounding box center [614, 278] width 627 height 54
copy h2 "Louie Leu Architect"
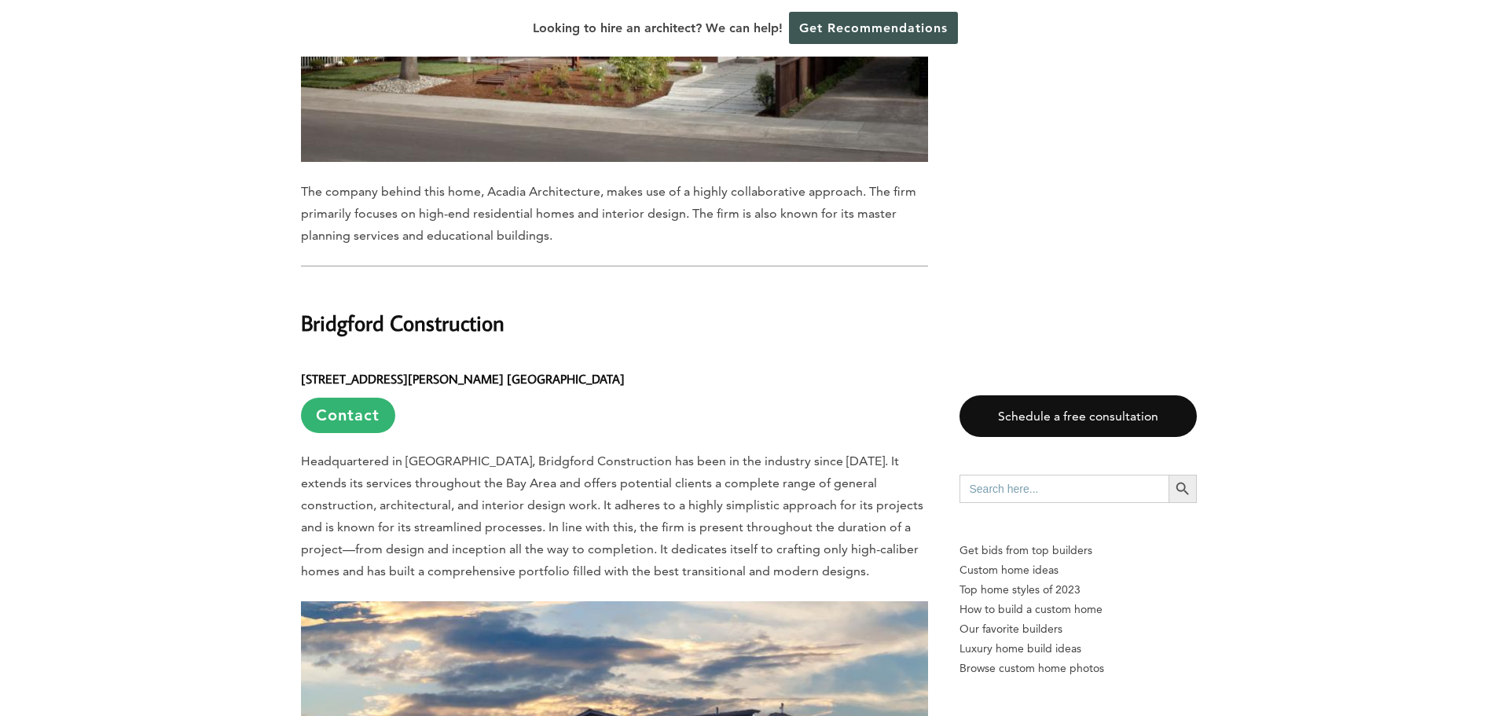
scroll to position [2436, 0]
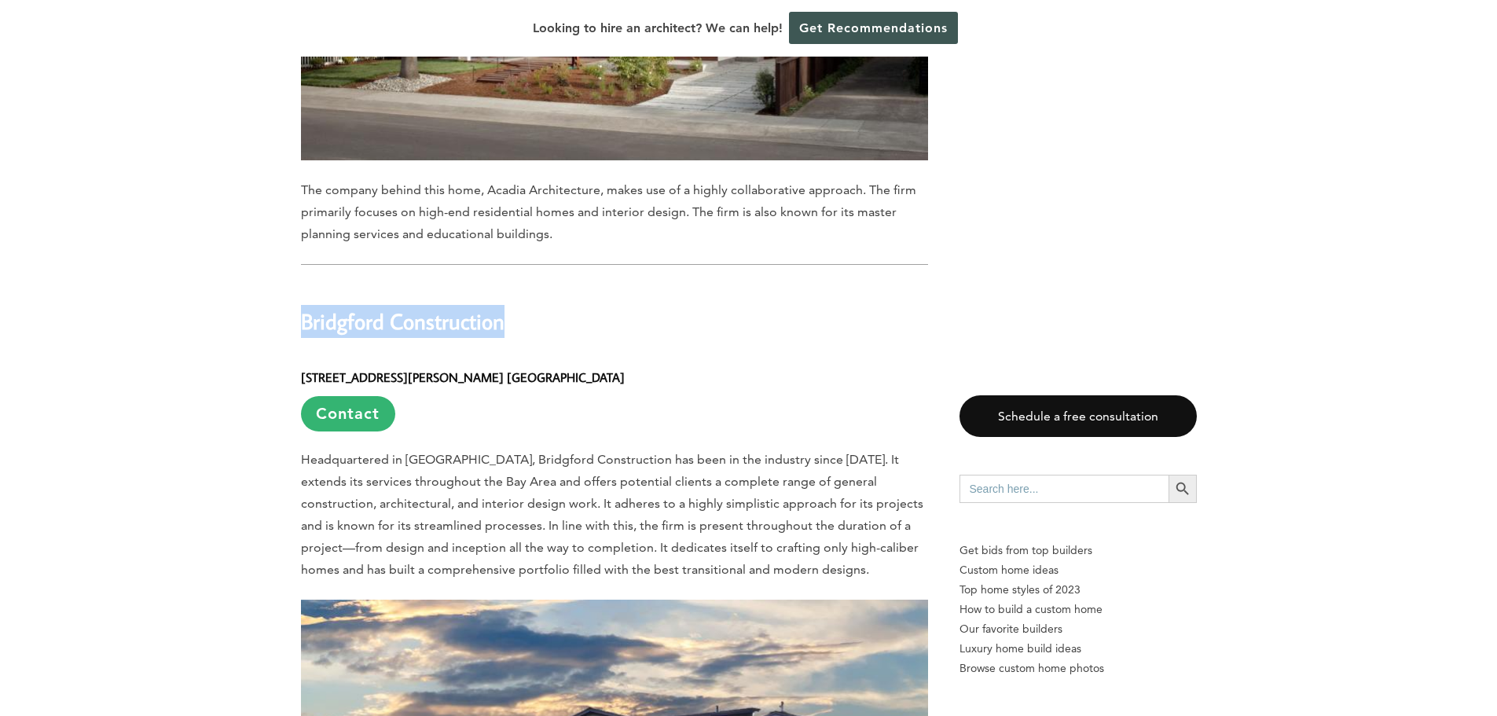
drag, startPoint x: 294, startPoint y: 259, endPoint x: 501, endPoint y: 266, distance: 207.5
copy h2 "Bridgford Construction"
click at [695, 355] on h6 "2380 S Bascom Ave. Suite #100, Campbell, CA 95008 Contact" at bounding box center [614, 393] width 627 height 76
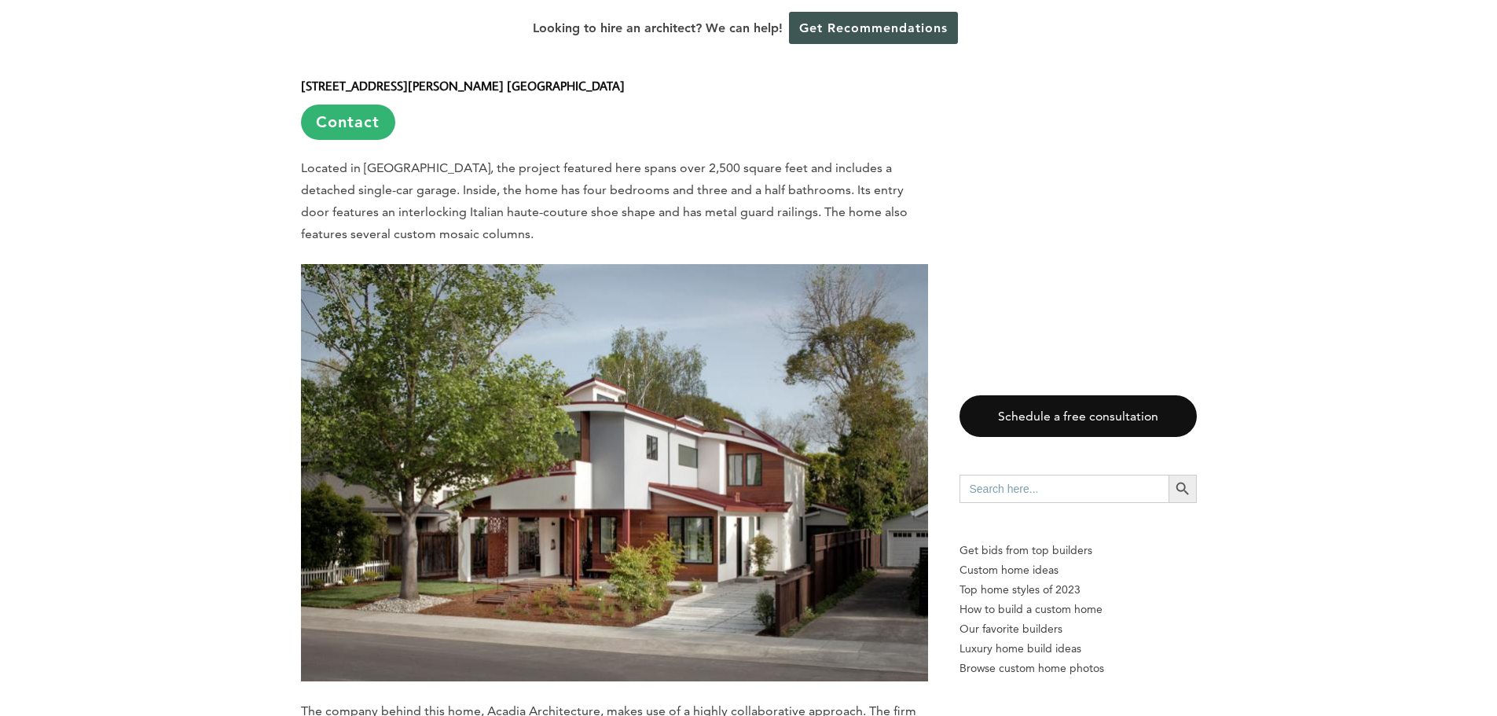
scroll to position [1650, 0]
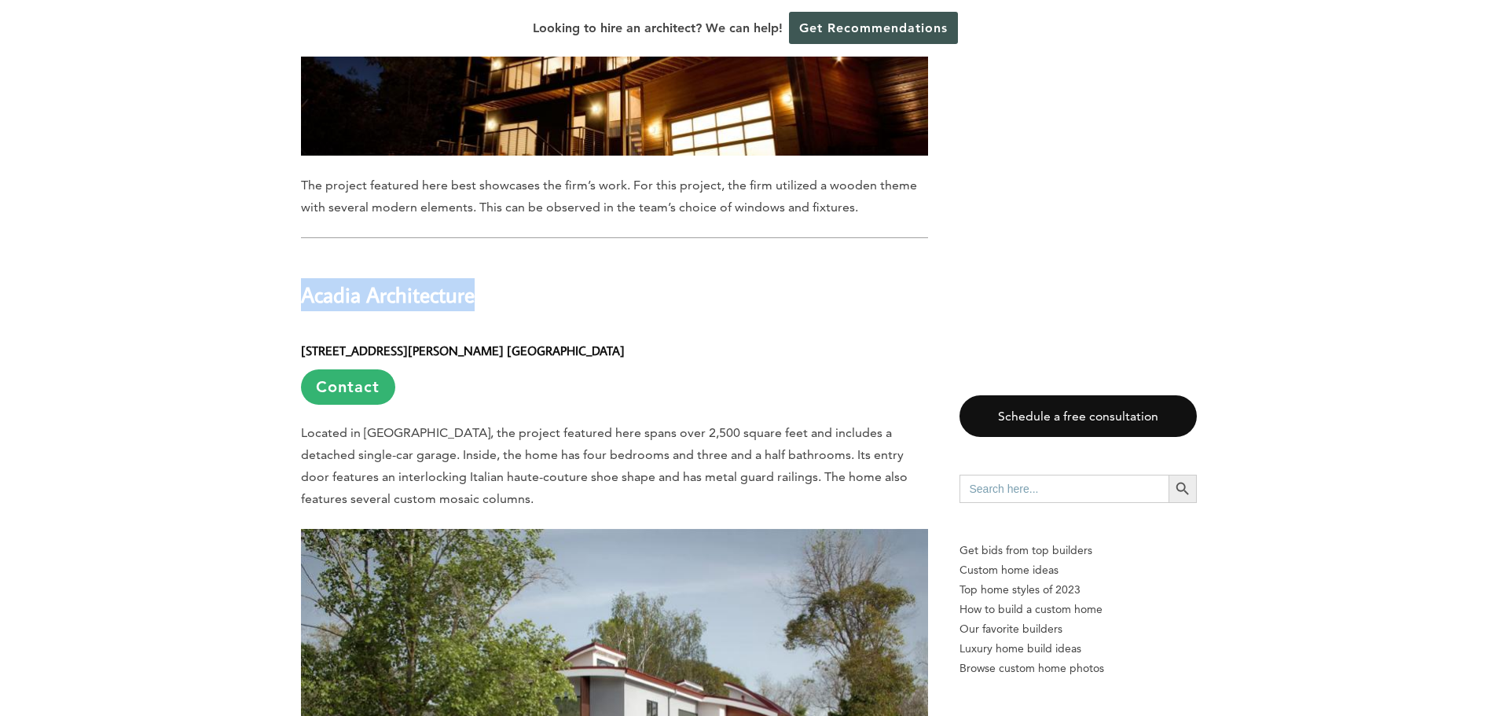
drag, startPoint x: 295, startPoint y: 233, endPoint x: 466, endPoint y: 229, distance: 171.3
copy h2 "Acadia Architecture"
click at [636, 328] on h6 "644 N Santa Cruz Ave. Suite #6, Los Gatos, CA 95030 Contact" at bounding box center [614, 366] width 627 height 76
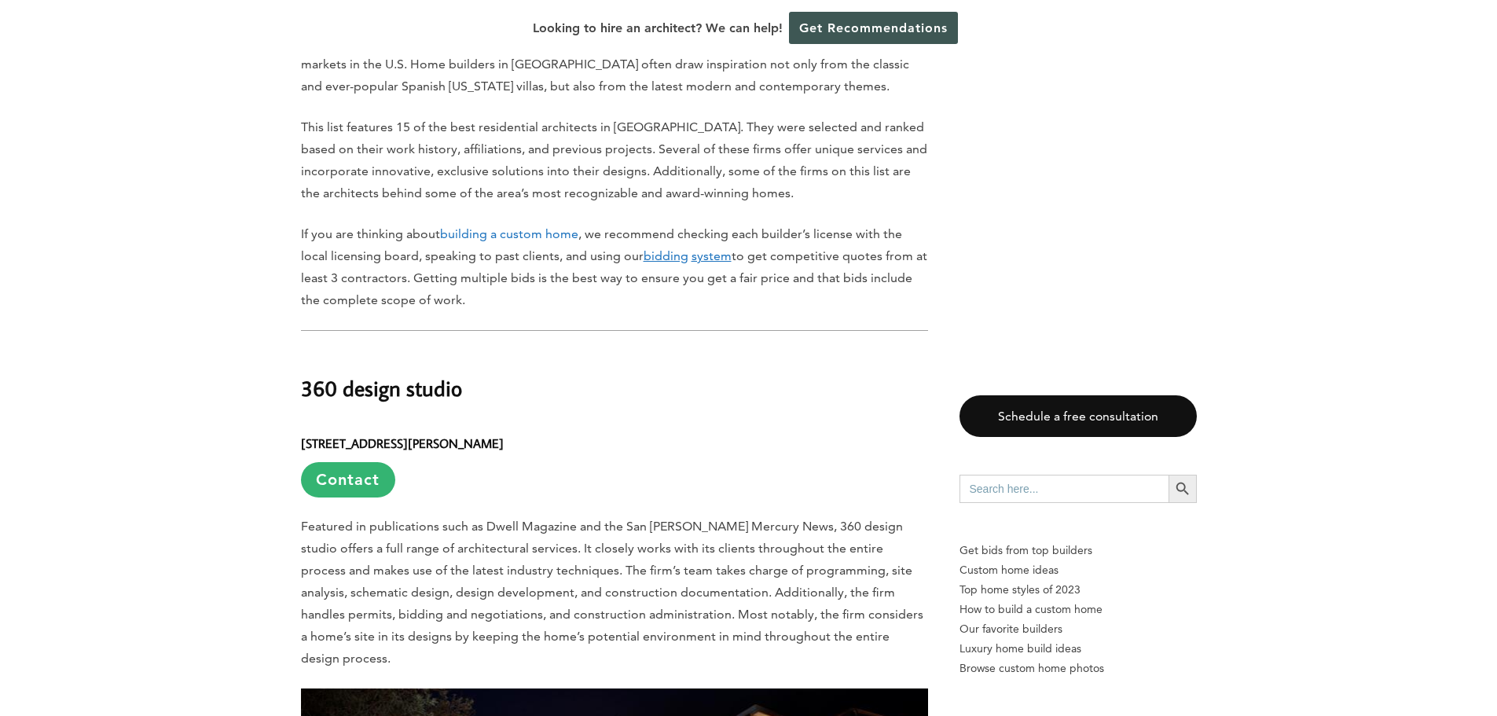
scroll to position [864, 0]
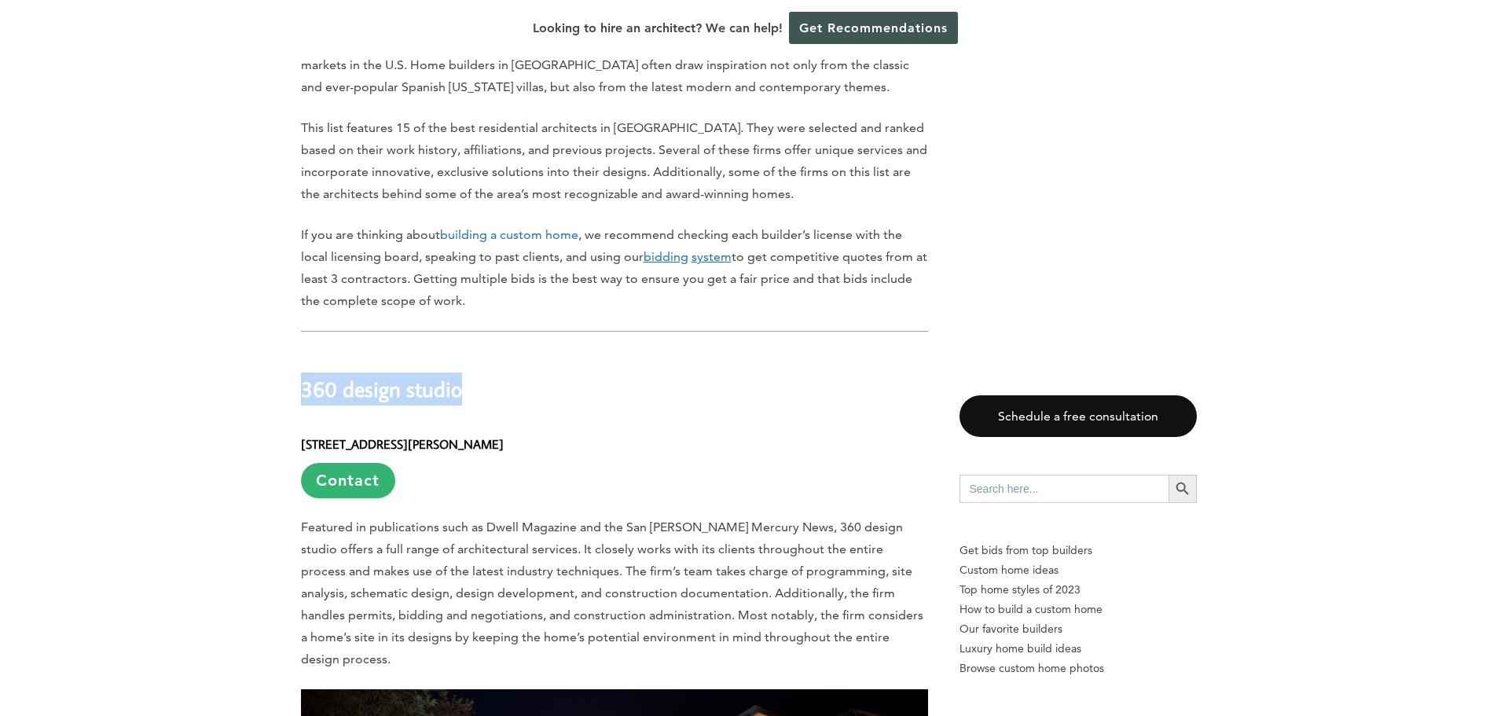
drag, startPoint x: 297, startPoint y: 355, endPoint x: 469, endPoint y: 357, distance: 172.1
copy h2 "360 design studio"
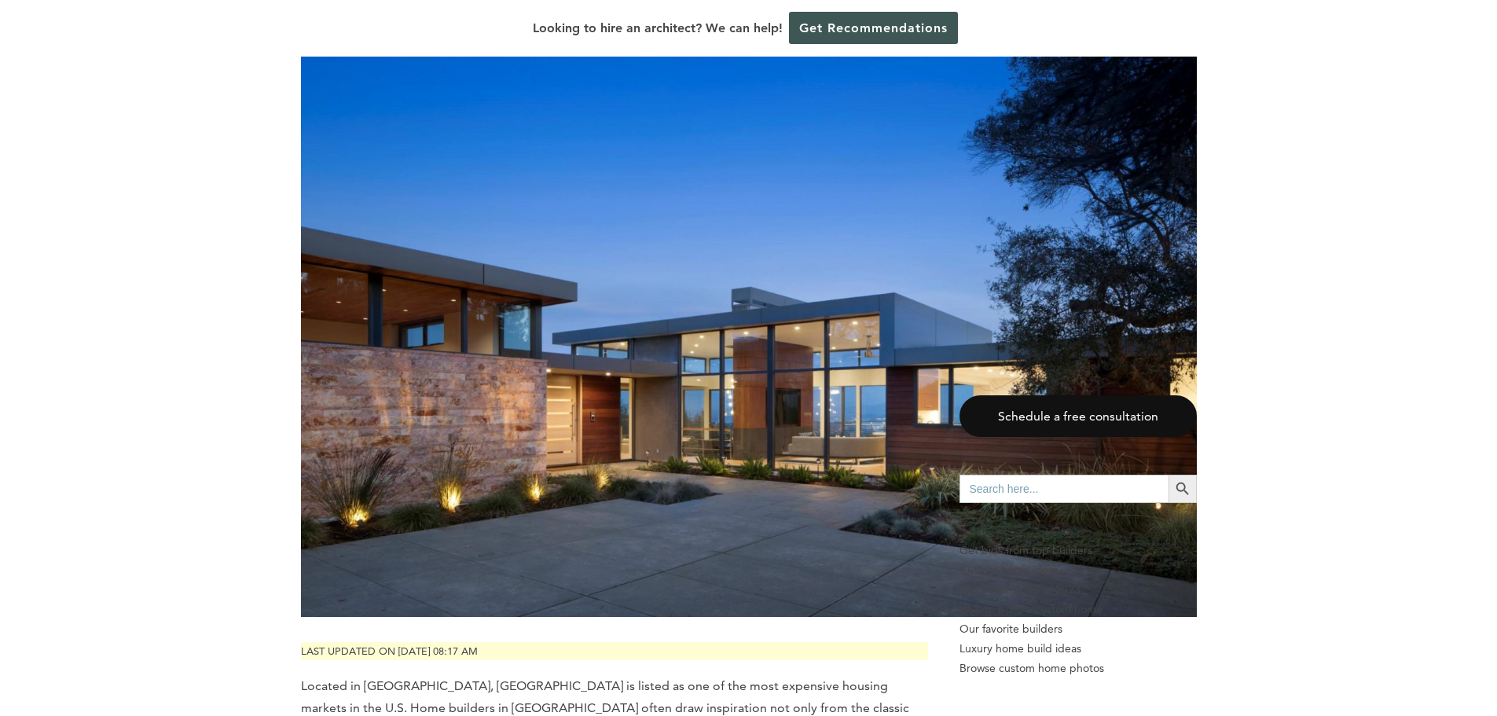
scroll to position [0, 0]
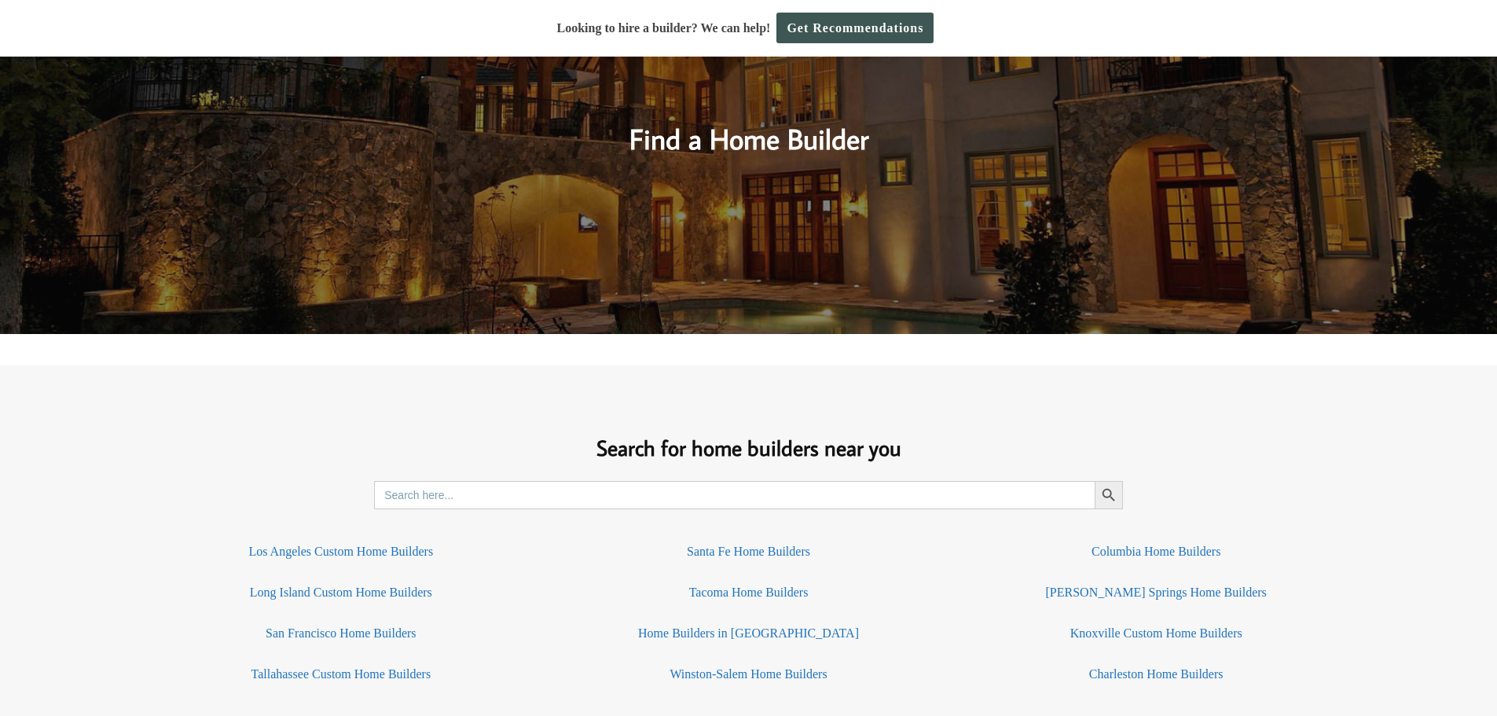
scroll to position [864, 0]
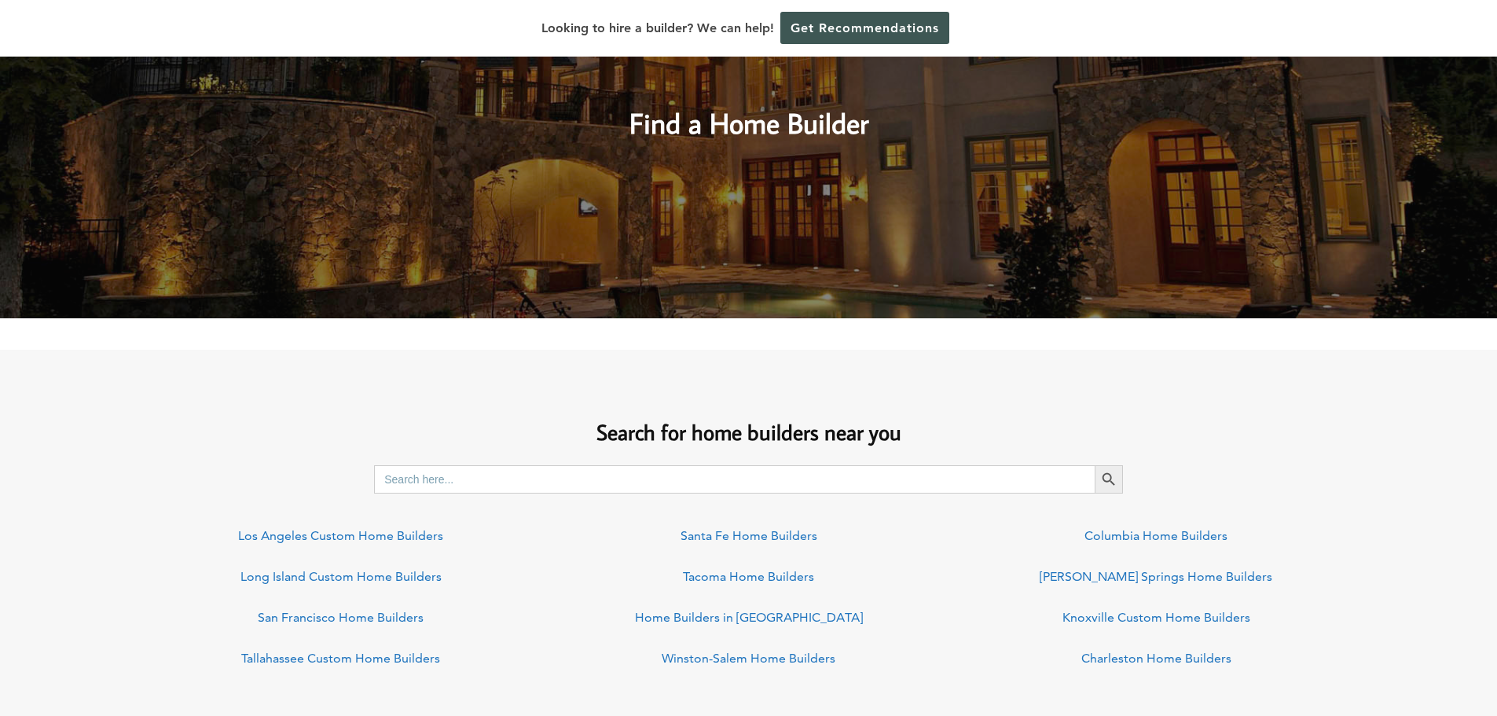
click at [434, 470] on input "Search for:" at bounding box center [734, 479] width 720 height 28
type input "los gatos"
click at [1094, 465] on button "Search Button" at bounding box center [1108, 479] width 28 height 28
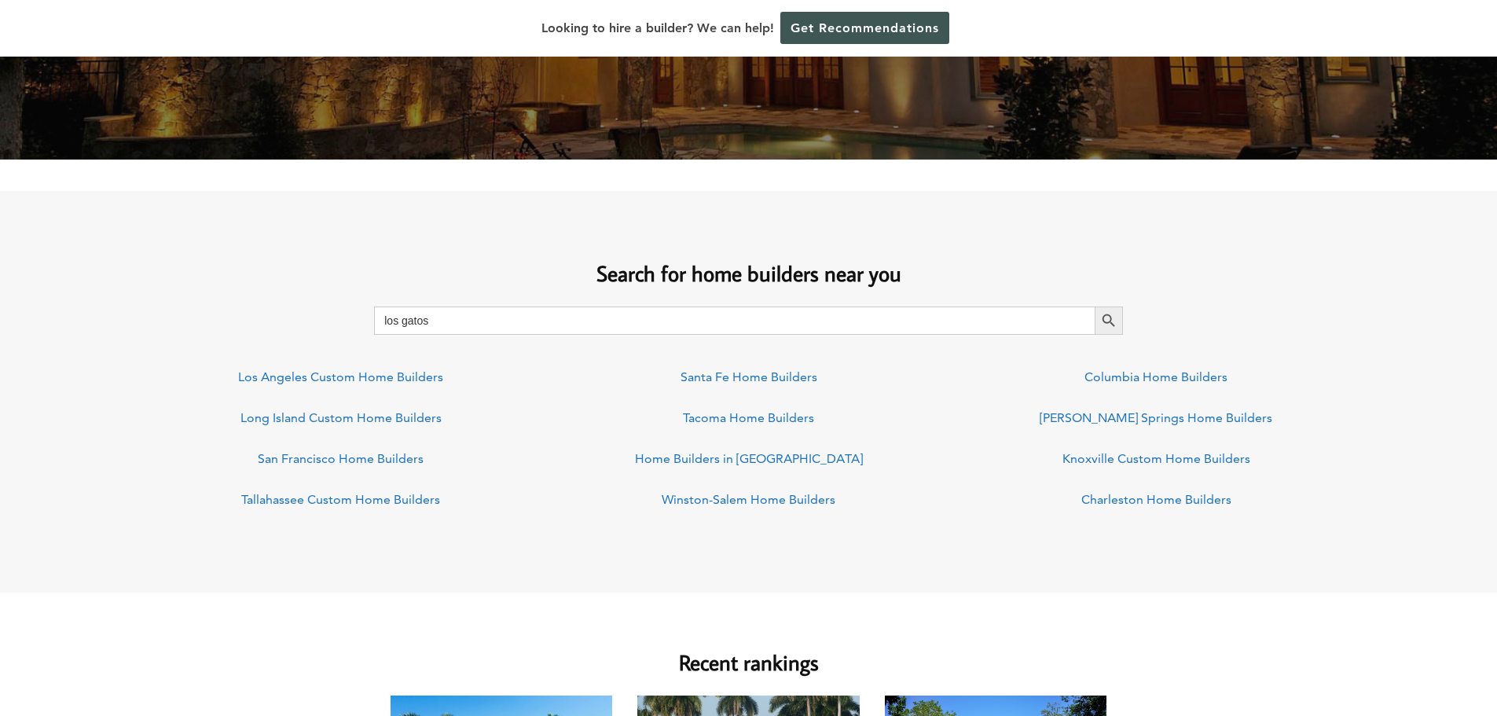
scroll to position [1021, 0]
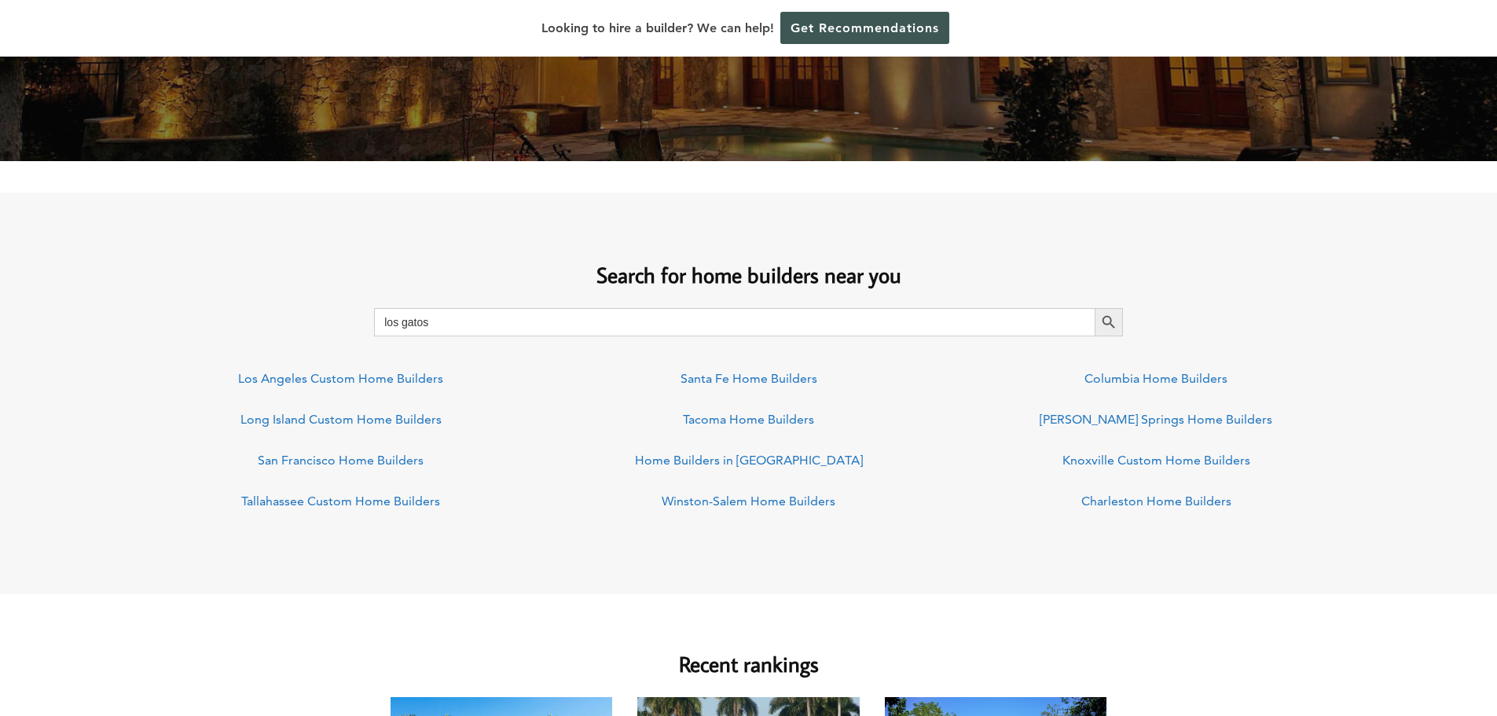
click at [1094, 308] on button "Search Button" at bounding box center [1108, 322] width 28 height 28
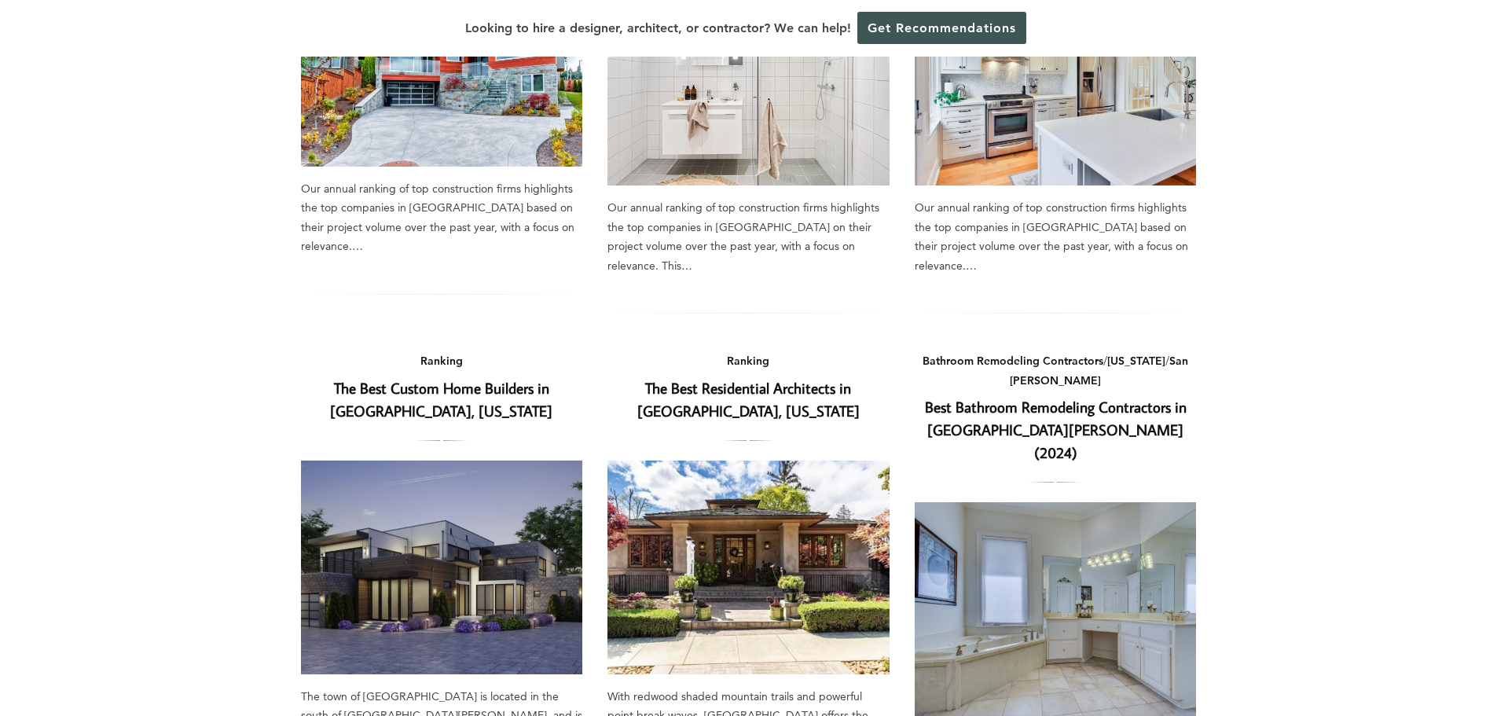
scroll to position [393, 0]
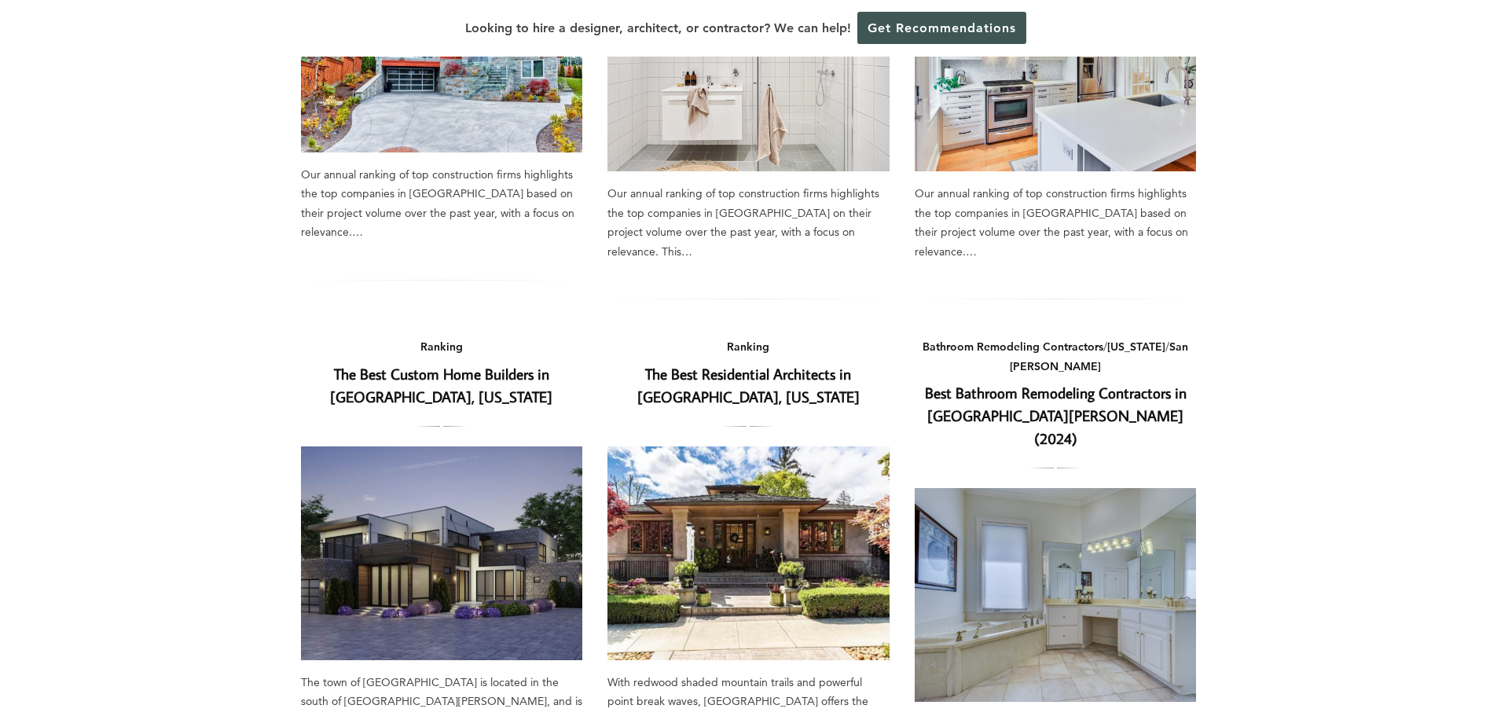
click at [401, 364] on link "The Best Custom Home Builders in [GEOGRAPHIC_DATA], [US_STATE]" at bounding box center [441, 385] width 222 height 42
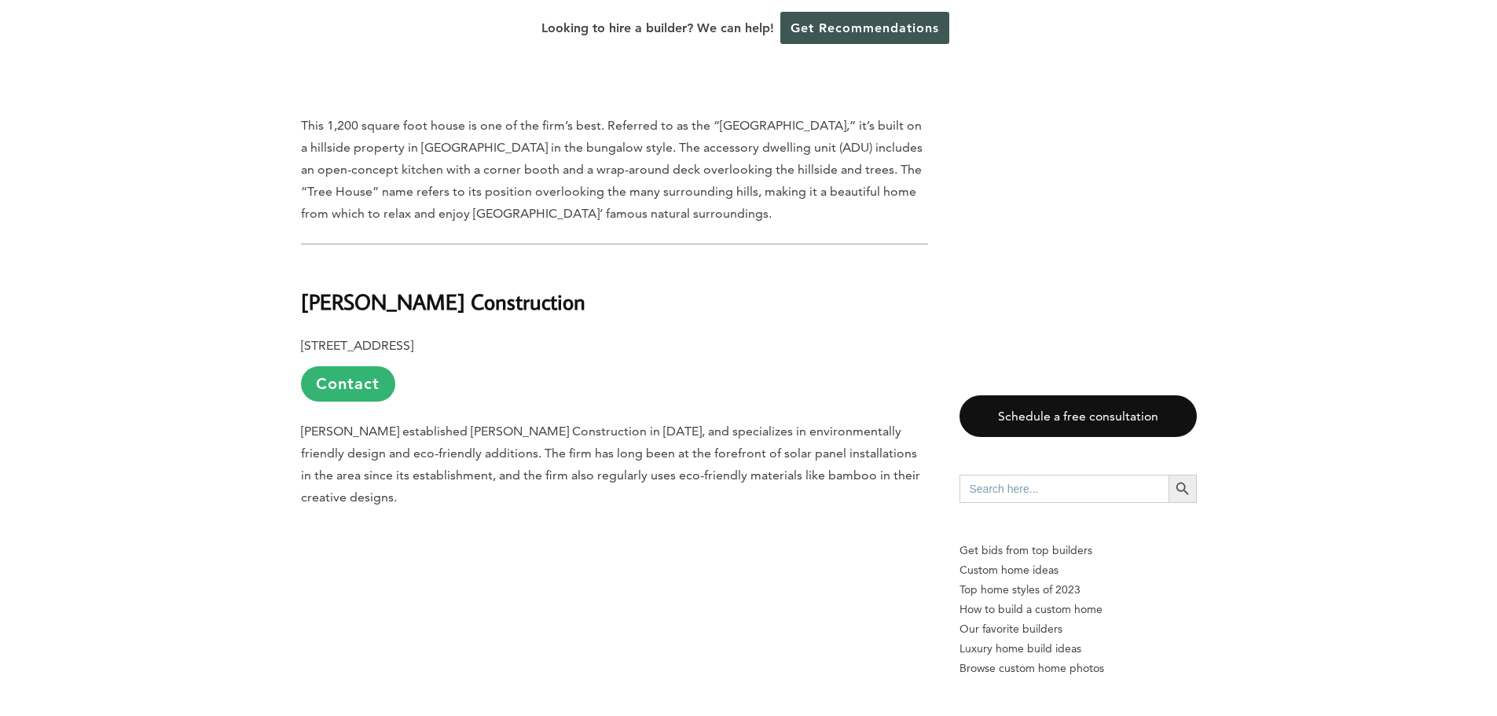
scroll to position [2750, 0]
